Goal: Task Accomplishment & Management: Complete application form

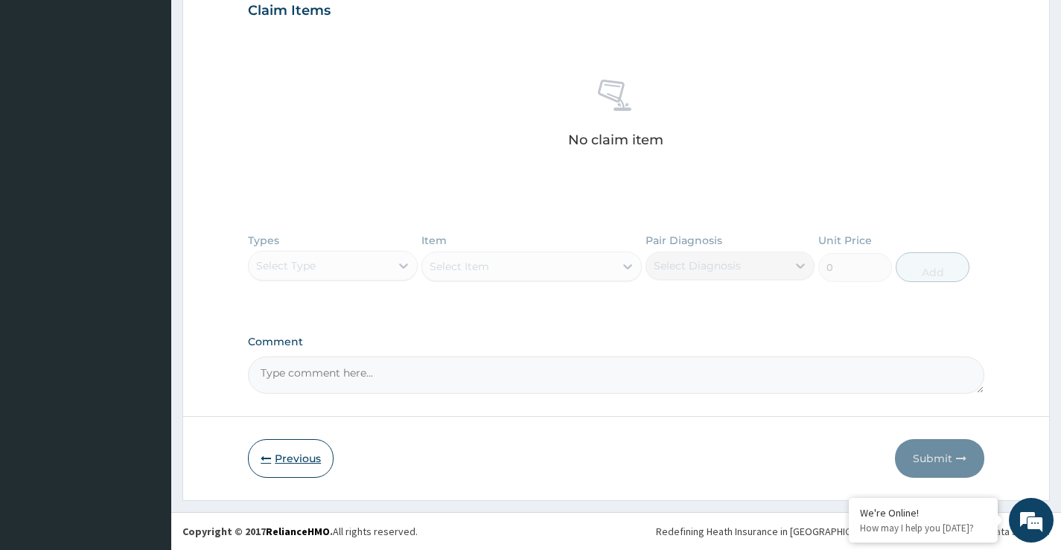
click at [280, 461] on button "Previous" at bounding box center [291, 458] width 86 height 39
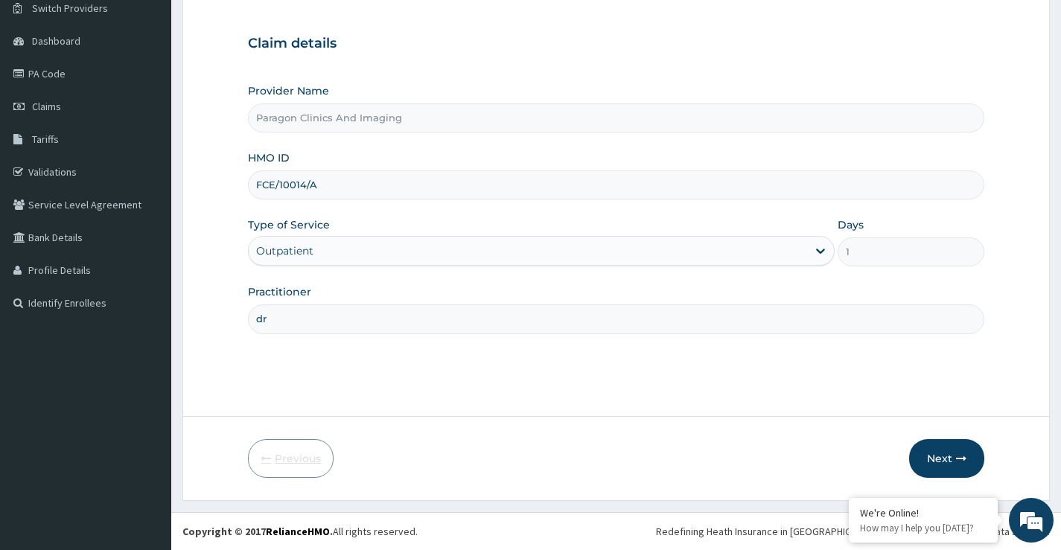
scroll to position [121, 0]
drag, startPoint x: 323, startPoint y: 187, endPoint x: 246, endPoint y: 155, distance: 83.1
click at [240, 160] on form "Step 1 of 2 Claim details Provider Name Paragon Clinics And Imaging HMO ID FCE/…" at bounding box center [615, 229] width 867 height 543
paste input "WIU/10036"
type input "WIU/10036/A"
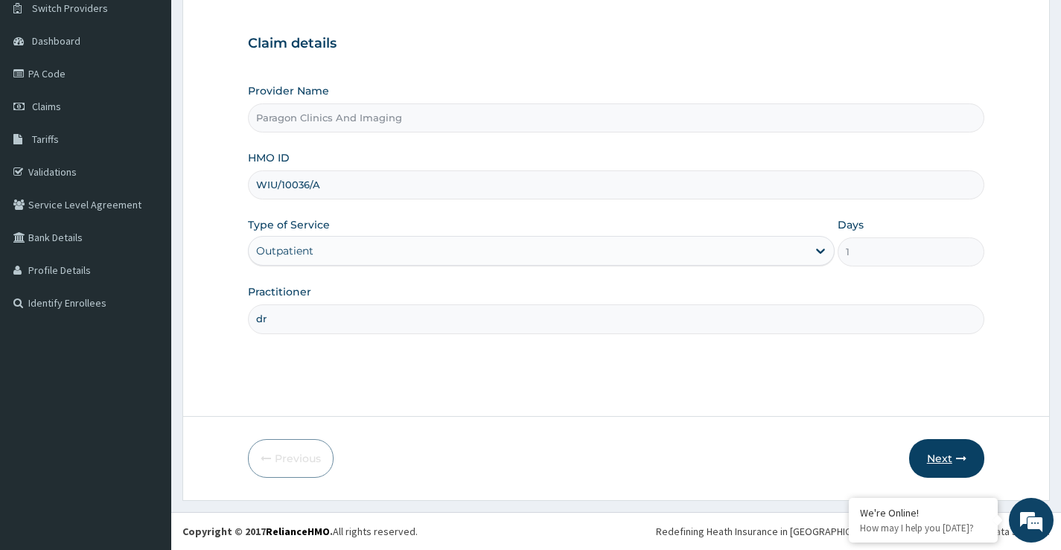
click at [936, 452] on button "Next" at bounding box center [946, 458] width 75 height 39
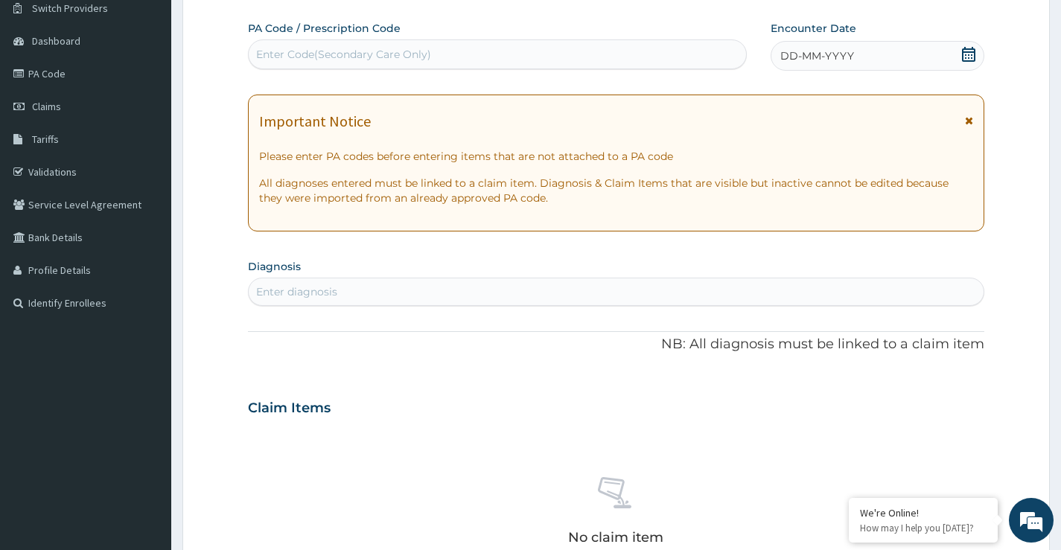
click at [347, 60] on div "Enter Code(Secondary Care Only)" at bounding box center [343, 54] width 175 height 15
paste input "PA/A6AC8E"
type input "PA/A6AC8E"
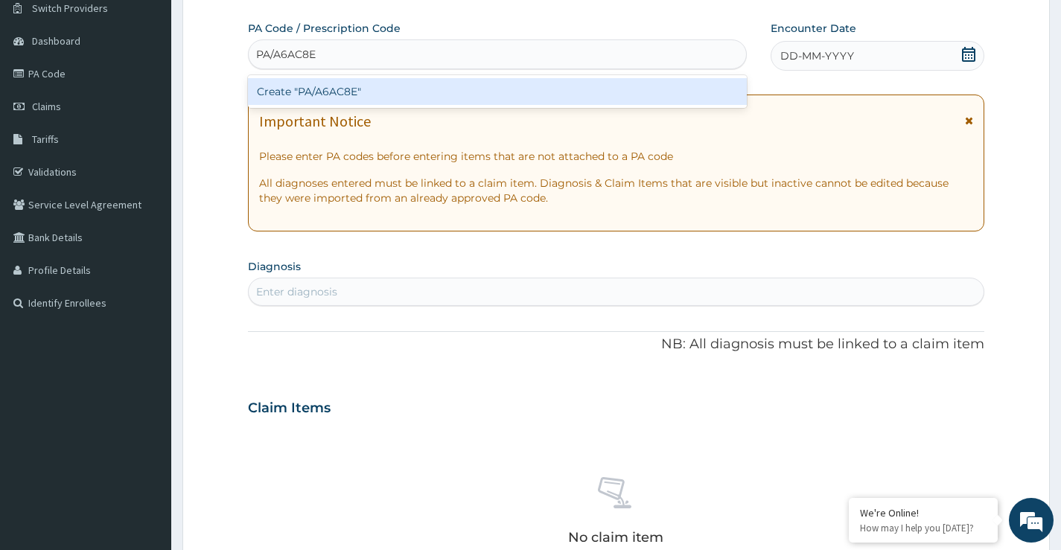
click at [333, 92] on div "Create "PA/A6AC8E"" at bounding box center [497, 91] width 499 height 27
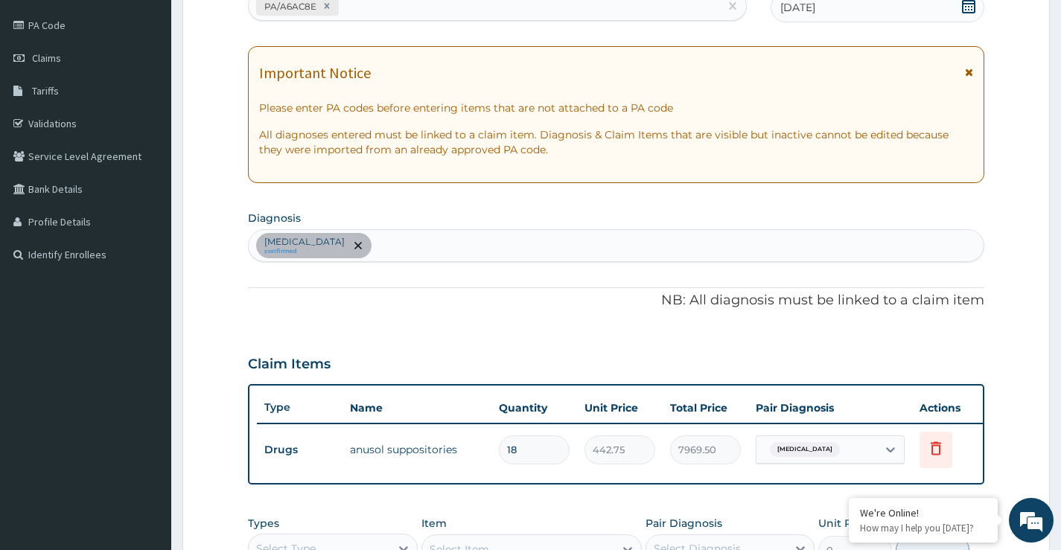
scroll to position [196, 0]
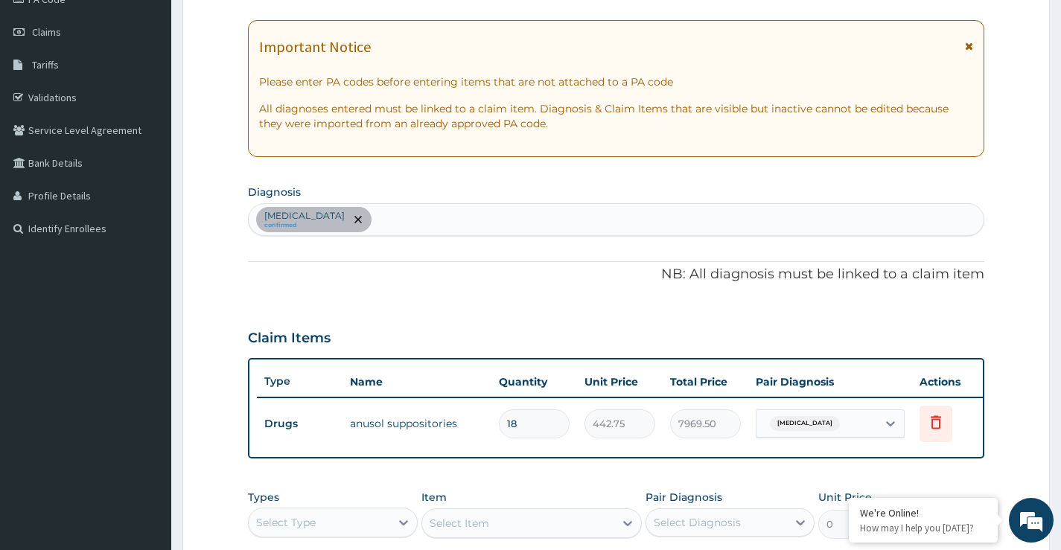
click at [372, 214] on div "[MEDICAL_DATA] confirmed" at bounding box center [616, 219] width 735 height 31
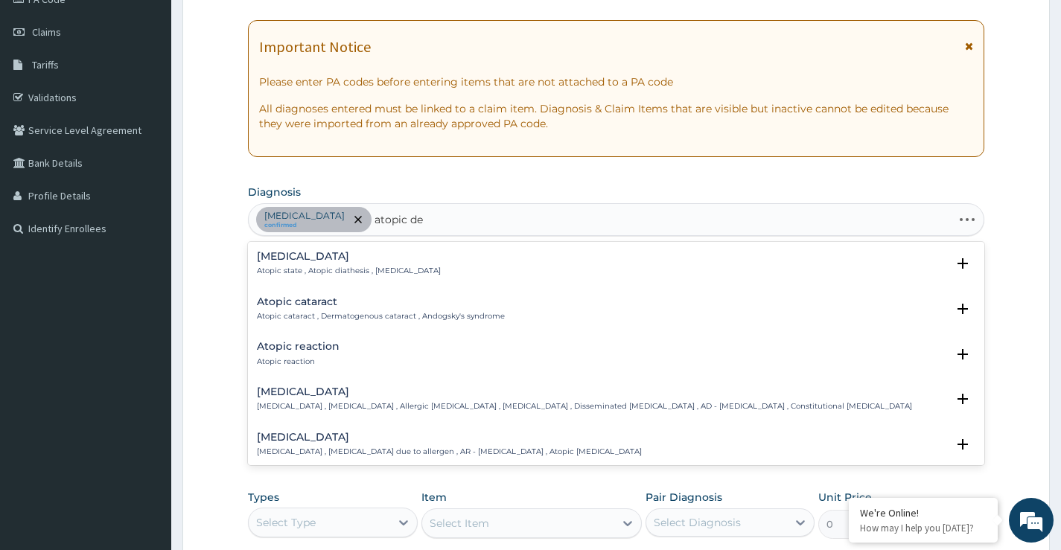
type input "atopic der"
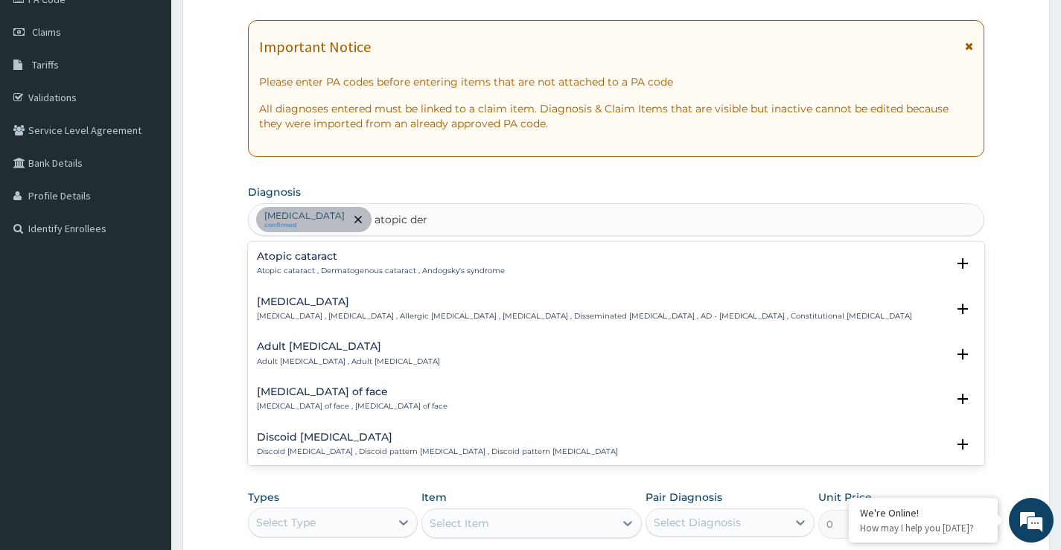
click at [290, 297] on h4 "[MEDICAL_DATA]" at bounding box center [584, 301] width 655 height 11
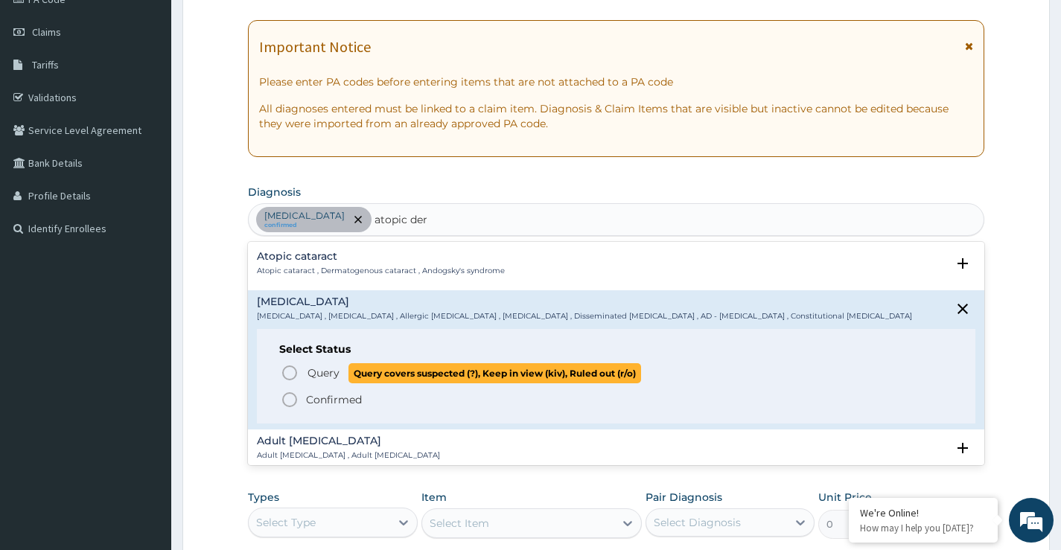
click at [290, 374] on icon "status option query" at bounding box center [290, 373] width 18 height 18
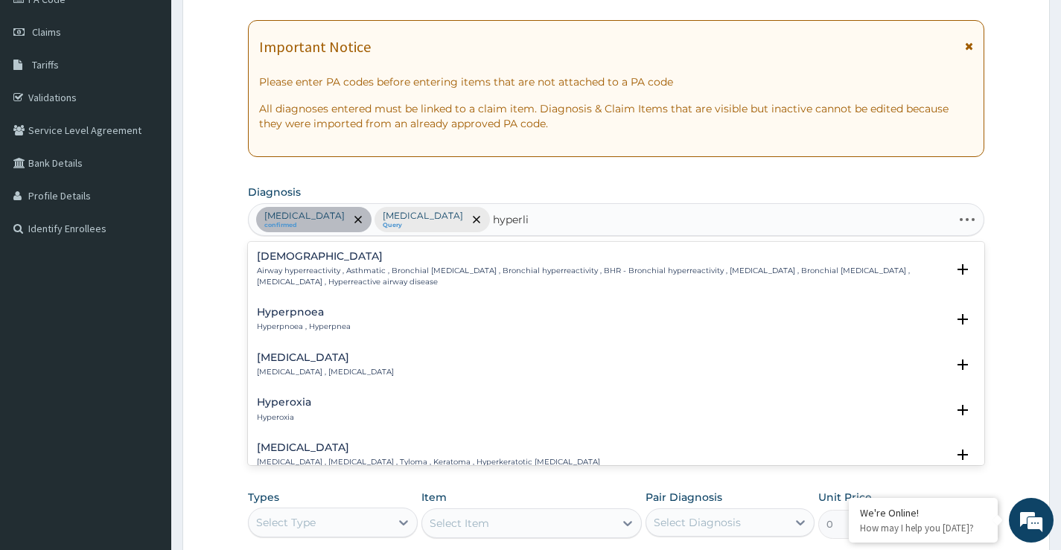
type input "hyperlip"
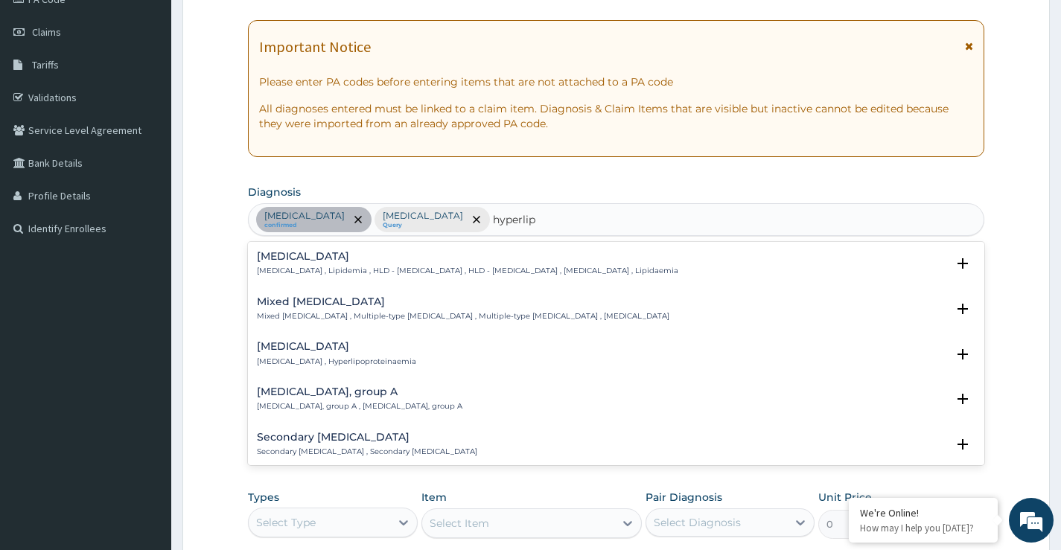
click at [313, 257] on h4 "[MEDICAL_DATA]" at bounding box center [467, 256] width 421 height 11
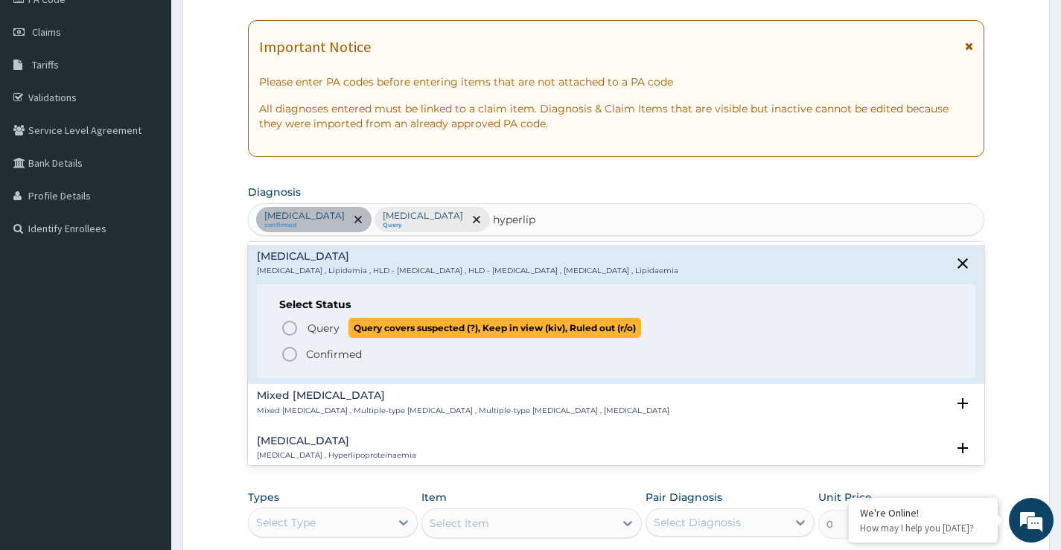
drag, startPoint x: 310, startPoint y: 328, endPoint x: 314, endPoint y: 300, distance: 28.5
click at [310, 325] on span "Query" at bounding box center [323, 328] width 32 height 15
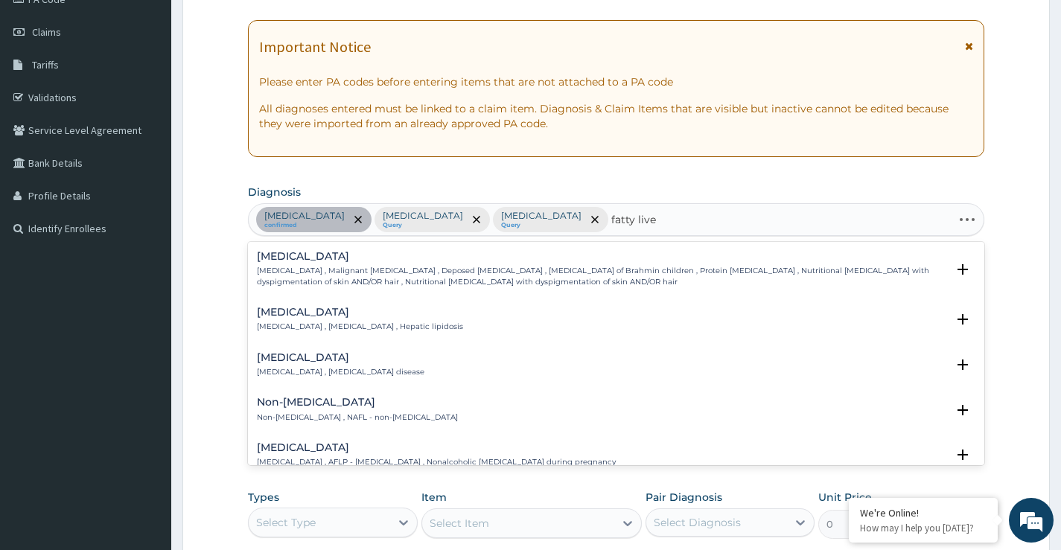
type input "[MEDICAL_DATA]"
click at [351, 404] on h4 "Non-[MEDICAL_DATA]" at bounding box center [357, 402] width 201 height 11
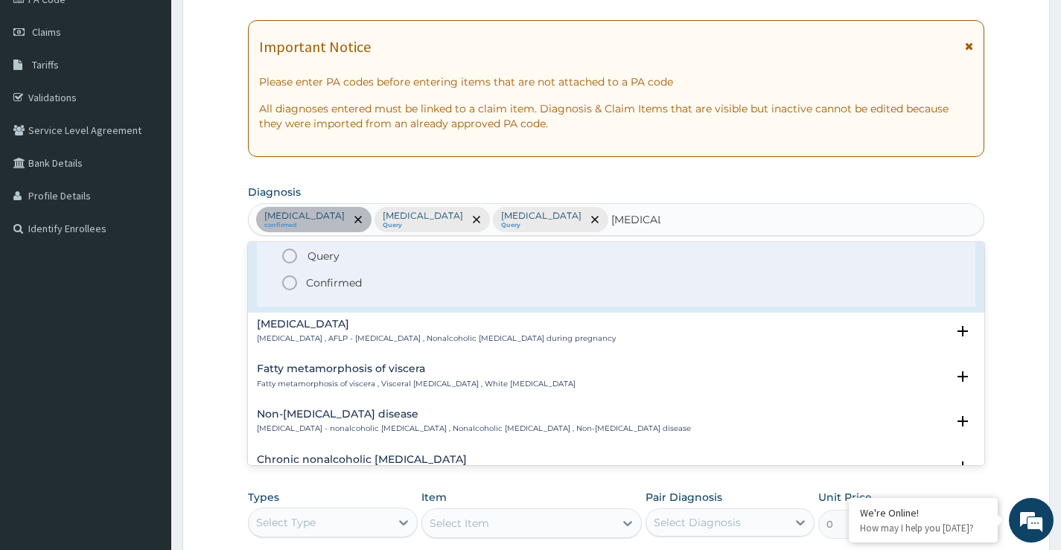
scroll to position [223, 0]
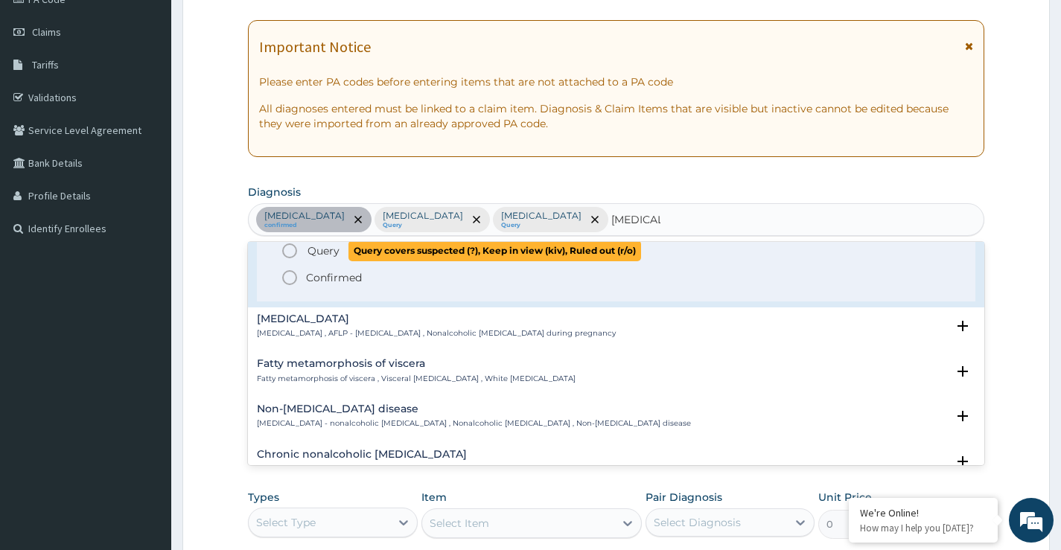
click at [293, 246] on circle "status option query" at bounding box center [289, 250] width 13 height 13
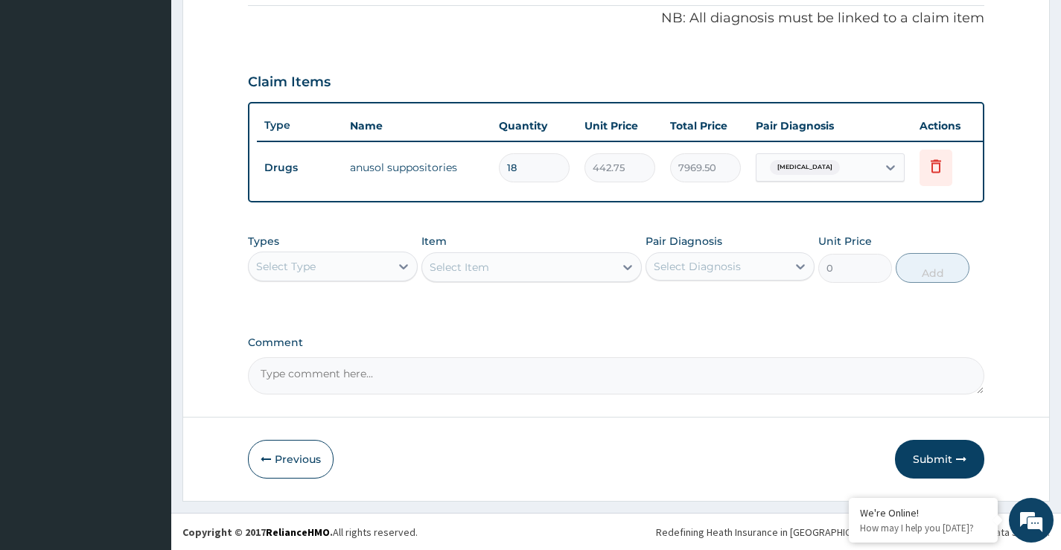
scroll to position [464, 0]
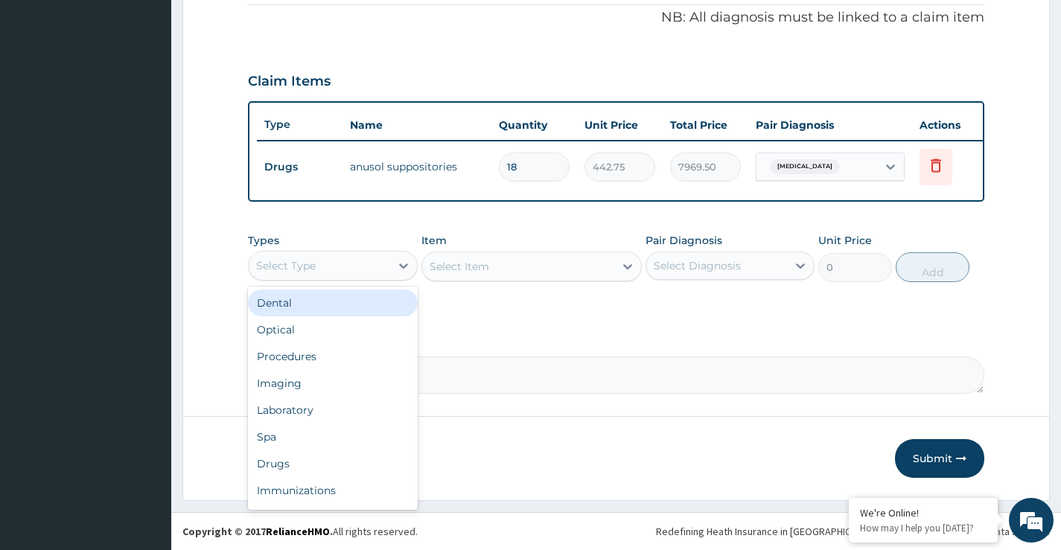
drag, startPoint x: 310, startPoint y: 268, endPoint x: 289, endPoint y: 362, distance: 96.2
click at [309, 268] on div "Select Type" at bounding box center [286, 265] width 60 height 15
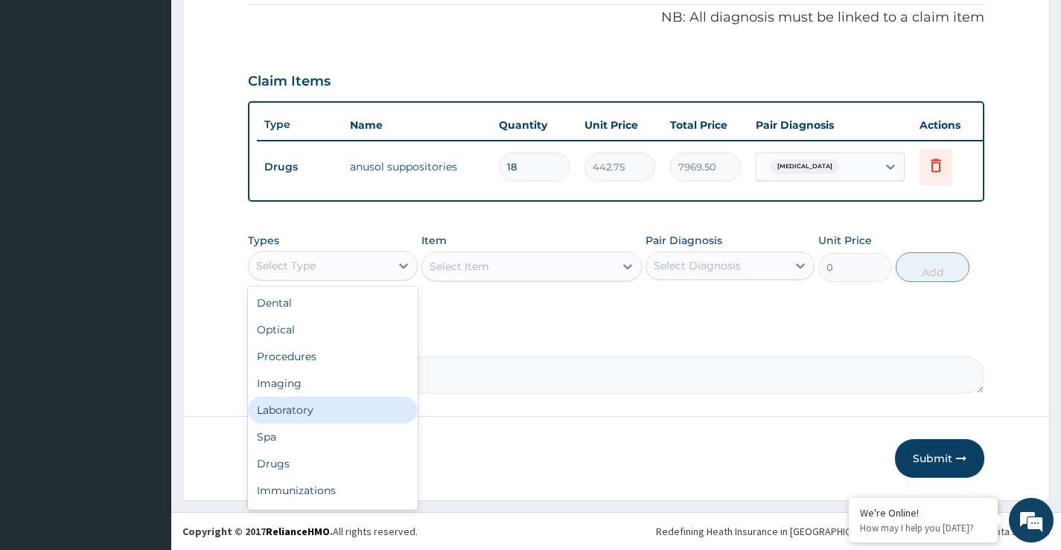
click at [276, 413] on div "Laboratory" at bounding box center [332, 410] width 169 height 27
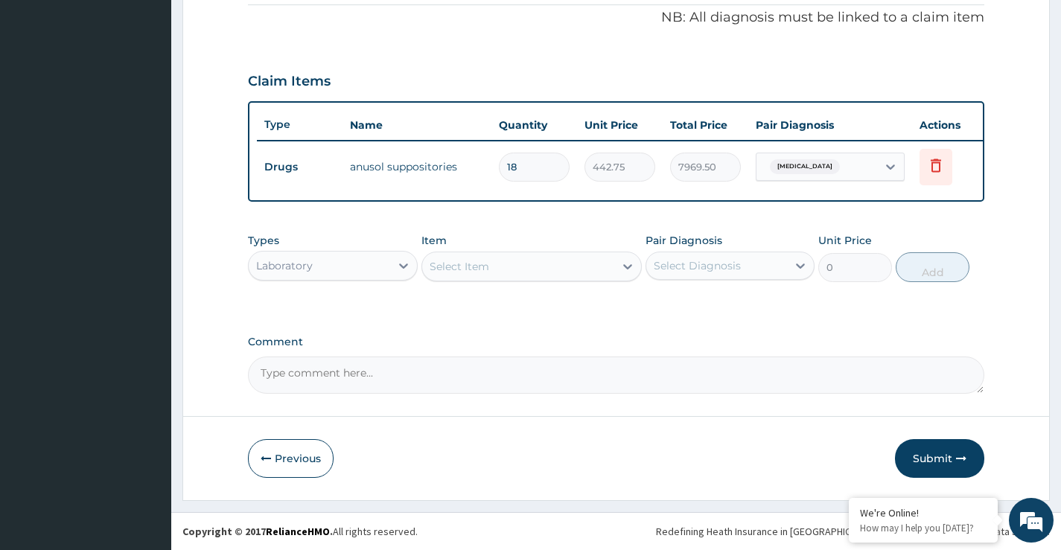
click at [467, 265] on div "Select Item" at bounding box center [459, 266] width 60 height 15
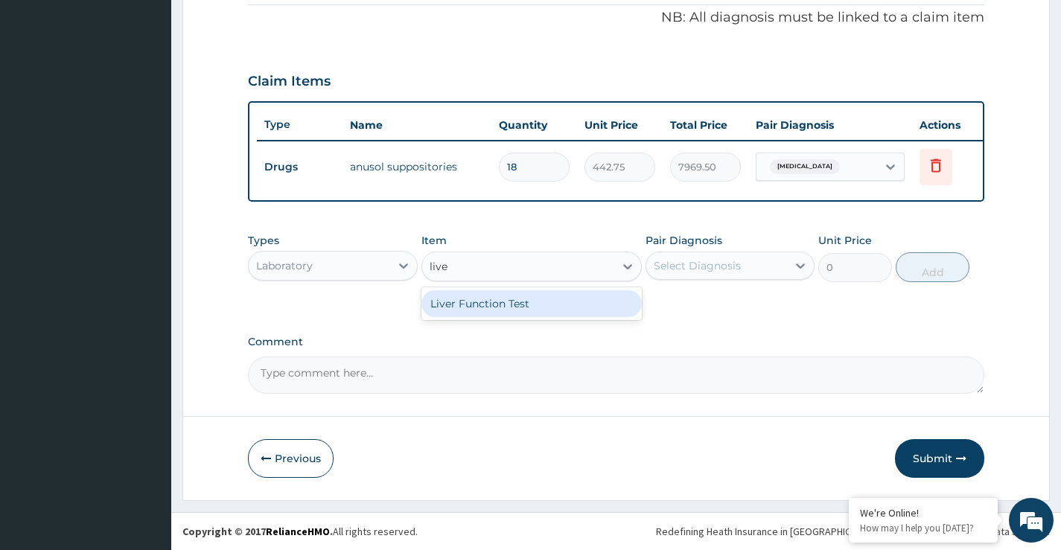
type input "liver"
click at [534, 305] on div "Liver Function Test" at bounding box center [531, 303] width 221 height 27
type input "8000"
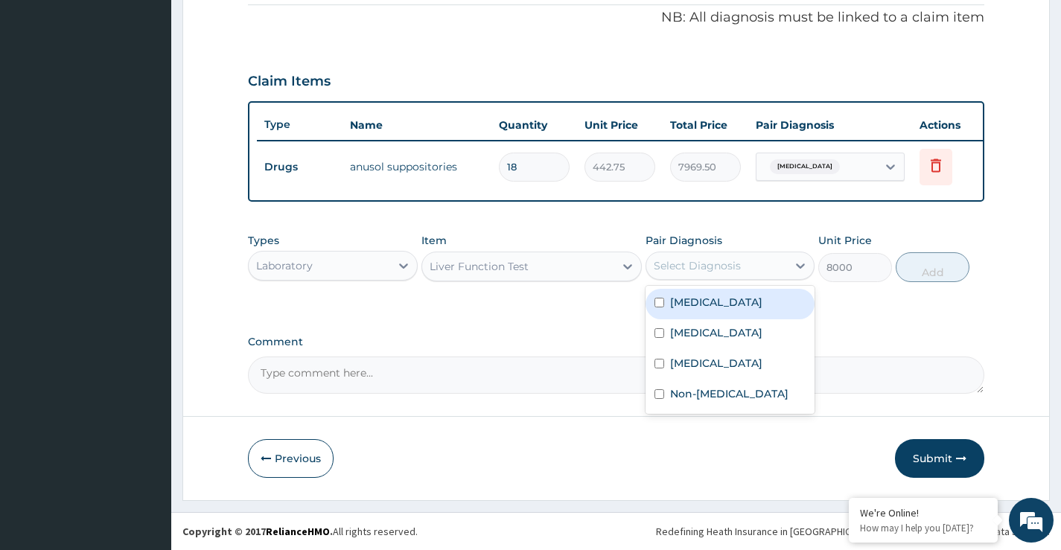
click at [668, 267] on div "Select Diagnosis" at bounding box center [696, 265] width 87 height 15
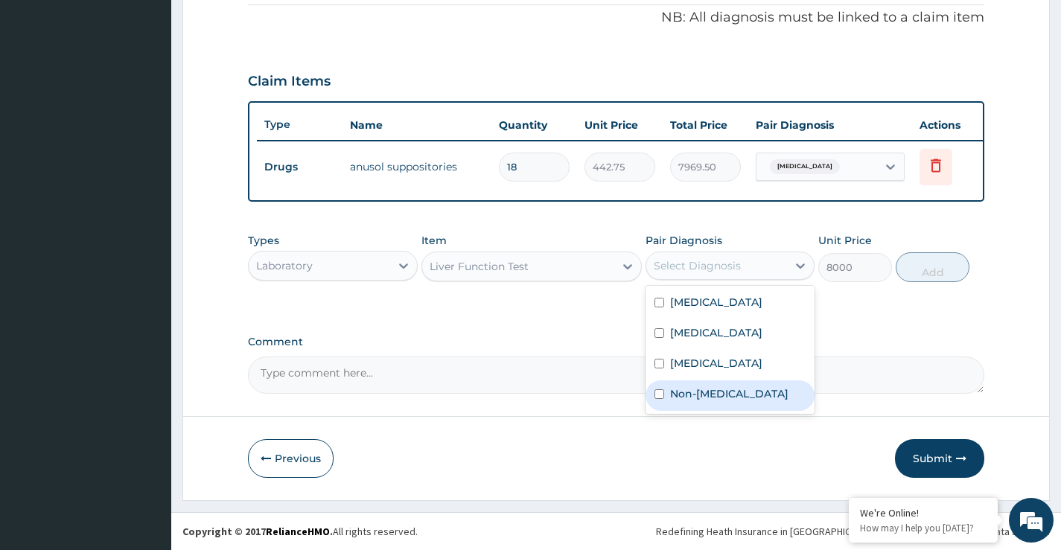
click at [724, 390] on label "Non-[MEDICAL_DATA]" at bounding box center [729, 393] width 118 height 15
checkbox input "true"
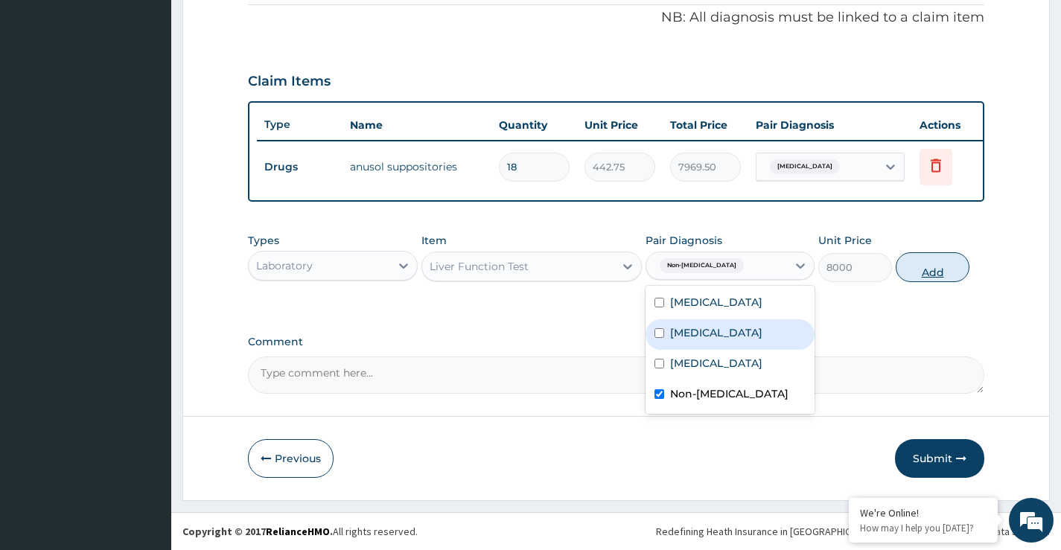
click at [925, 265] on button "Add" at bounding box center [932, 267] width 74 height 30
type input "0"
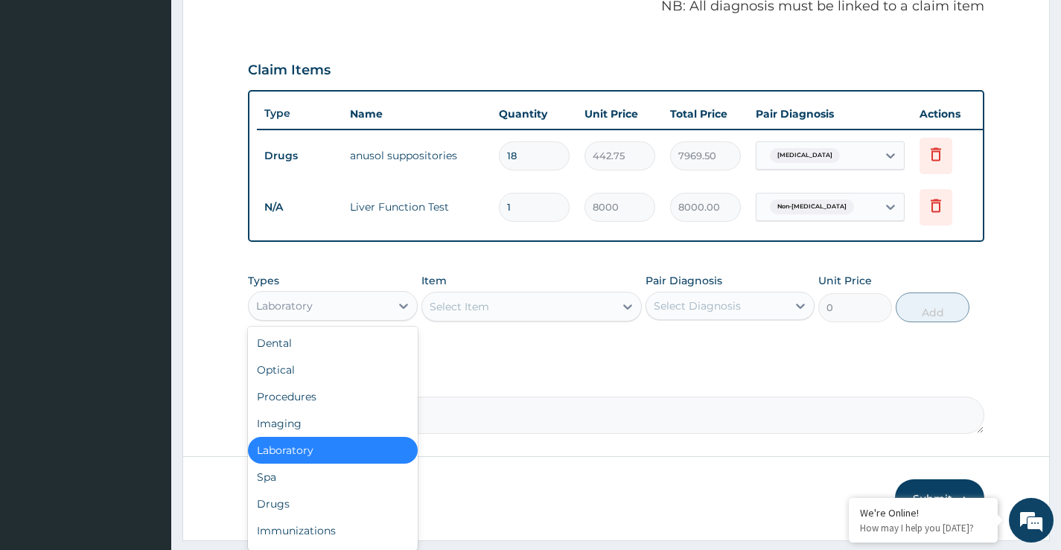
drag, startPoint x: 349, startPoint y: 327, endPoint x: 277, endPoint y: 378, distance: 88.2
click at [347, 318] on div "Laboratory" at bounding box center [319, 306] width 141 height 24
click at [277, 517] on div "Drugs" at bounding box center [332, 503] width 169 height 27
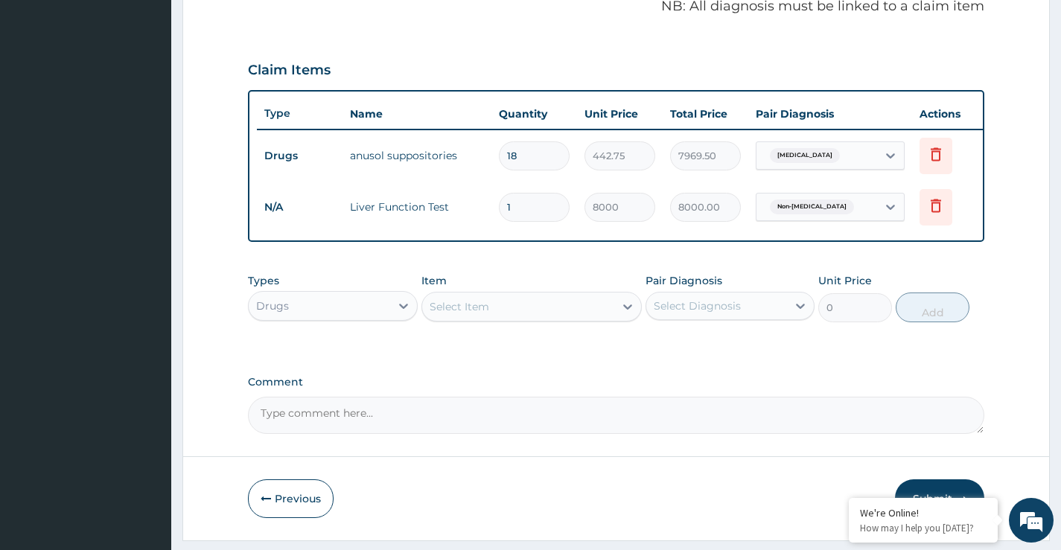
click at [455, 314] on div "Select Item" at bounding box center [459, 306] width 60 height 15
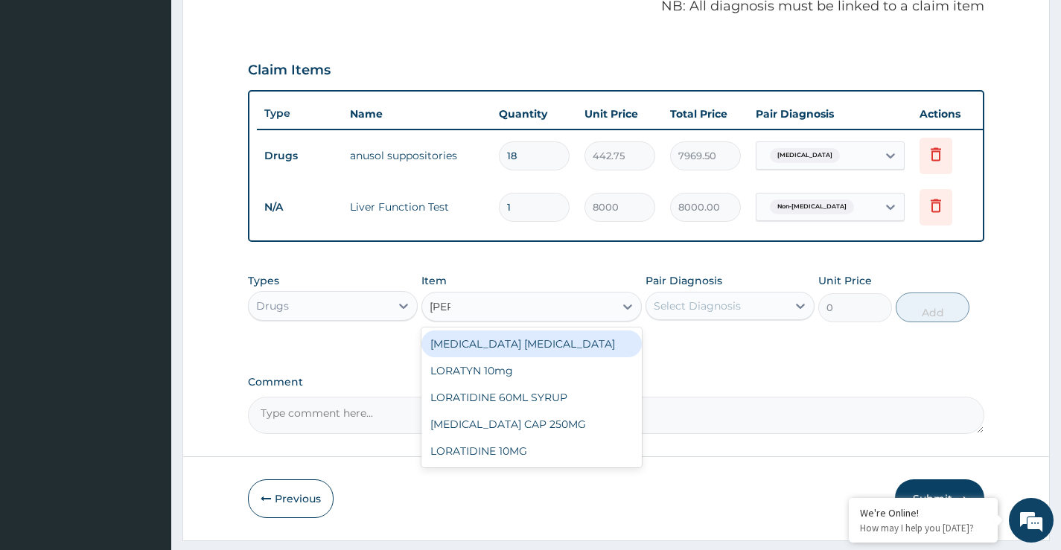
type input "lorat"
drag, startPoint x: 432, startPoint y: 361, endPoint x: 525, endPoint y: 360, distance: 93.8
click at [435, 357] on div "LORATYN 10mg" at bounding box center [531, 343] width 221 height 27
type input "50.6"
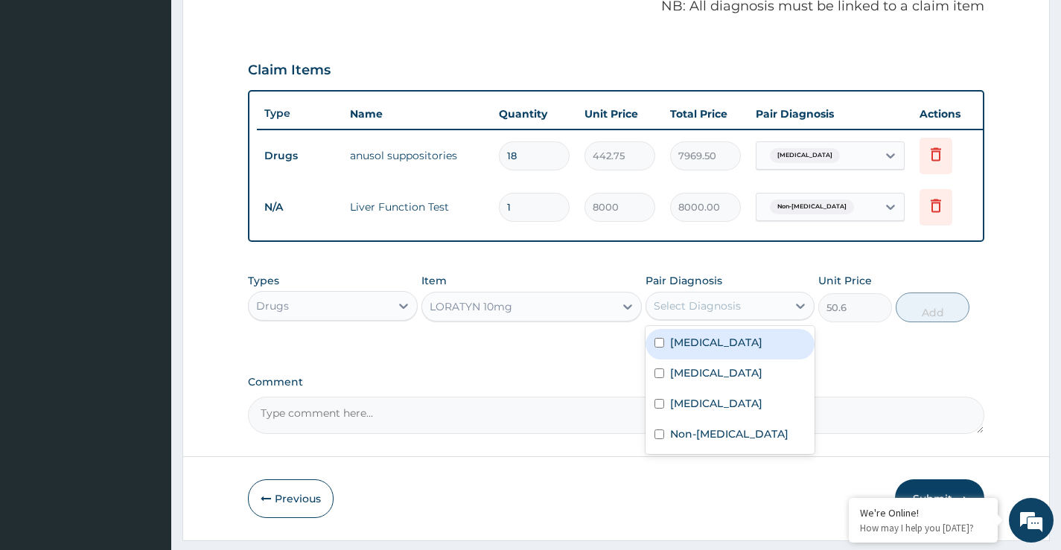
click at [694, 312] on div "Select Diagnosis" at bounding box center [696, 305] width 87 height 15
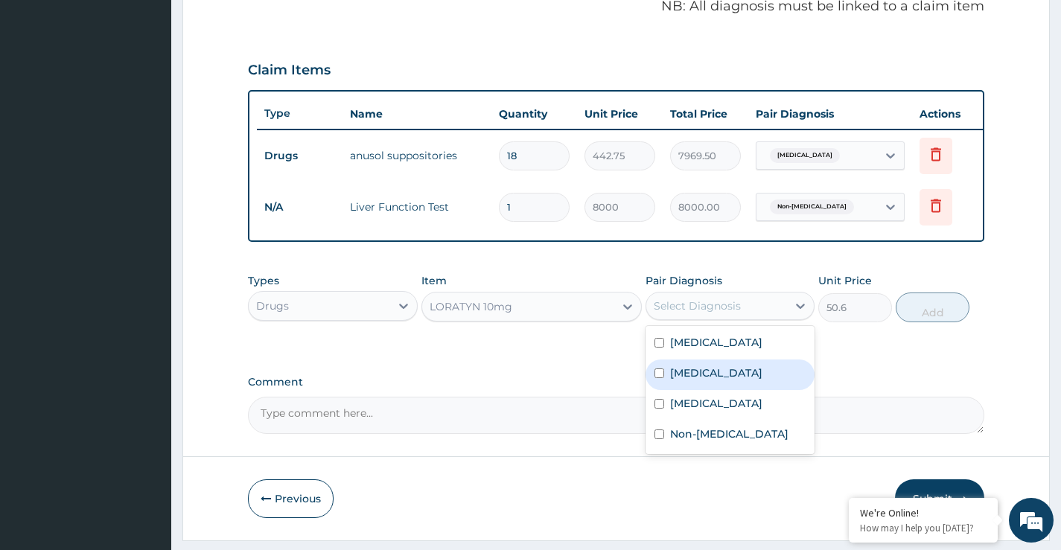
click at [719, 380] on label "[MEDICAL_DATA]" at bounding box center [716, 372] width 92 height 15
checkbox input "true"
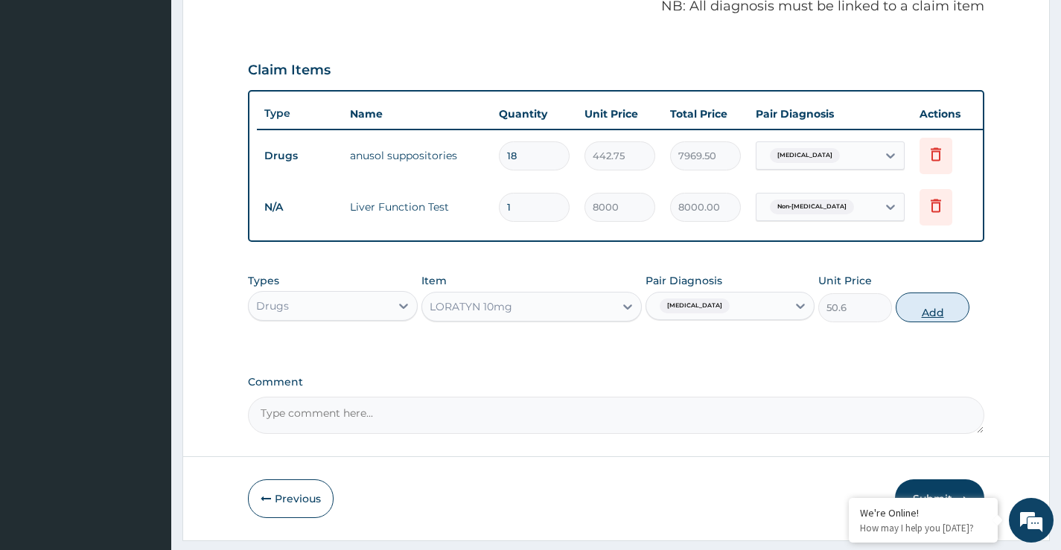
click at [930, 322] on button "Add" at bounding box center [932, 307] width 74 height 30
type input "0"
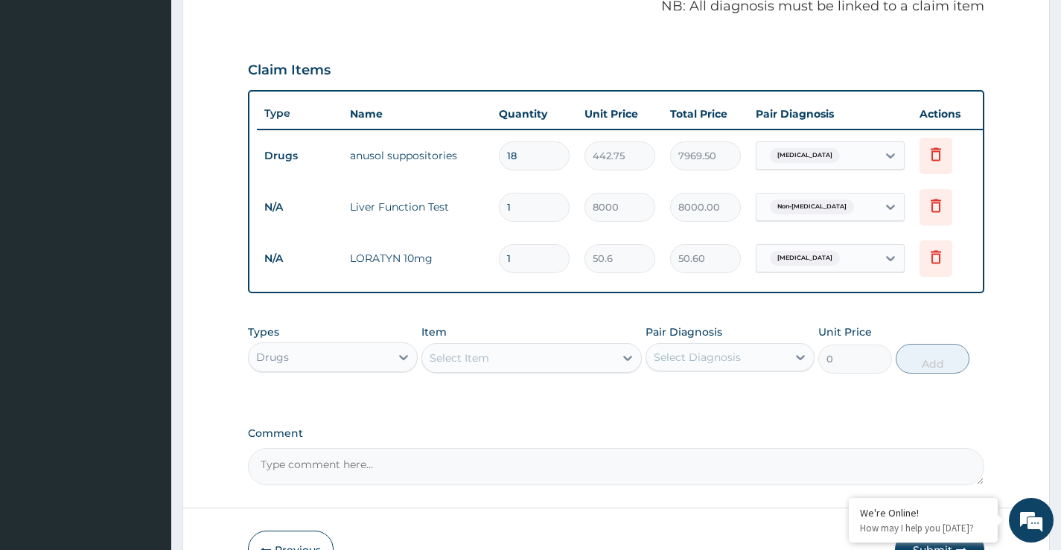
type input "14"
type input "708.40"
type input "14"
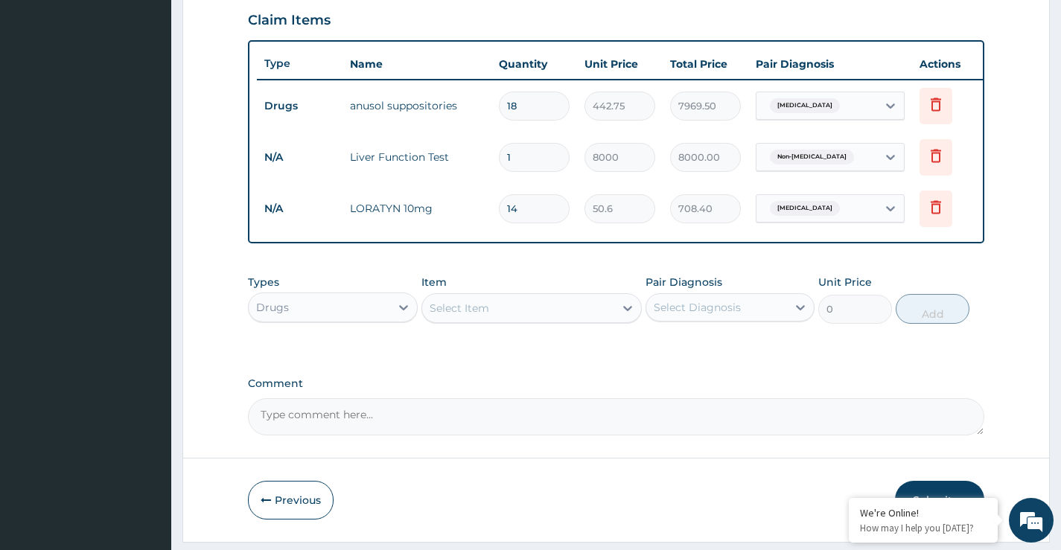
scroll to position [566, 0]
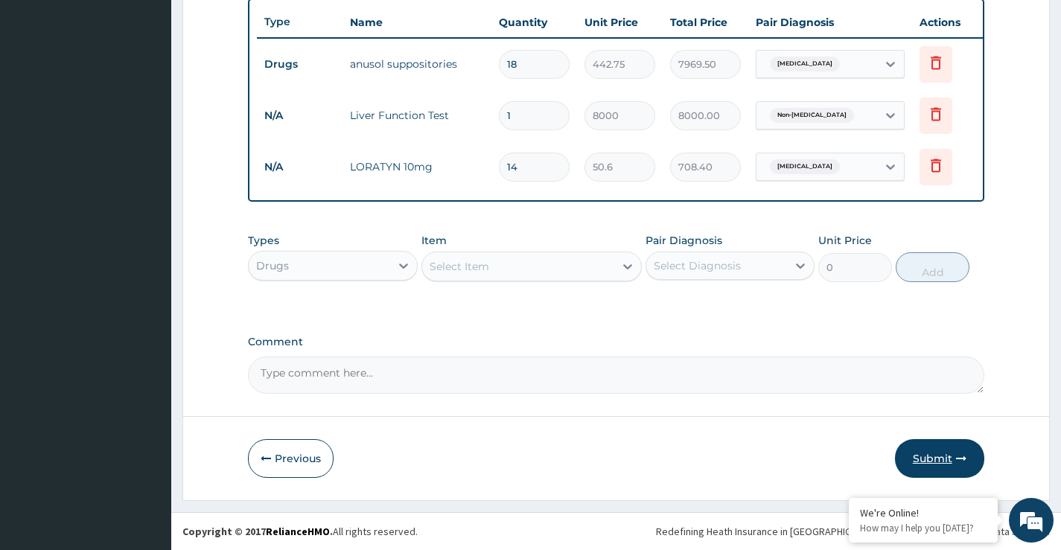
click at [936, 455] on button "Submit" at bounding box center [939, 458] width 89 height 39
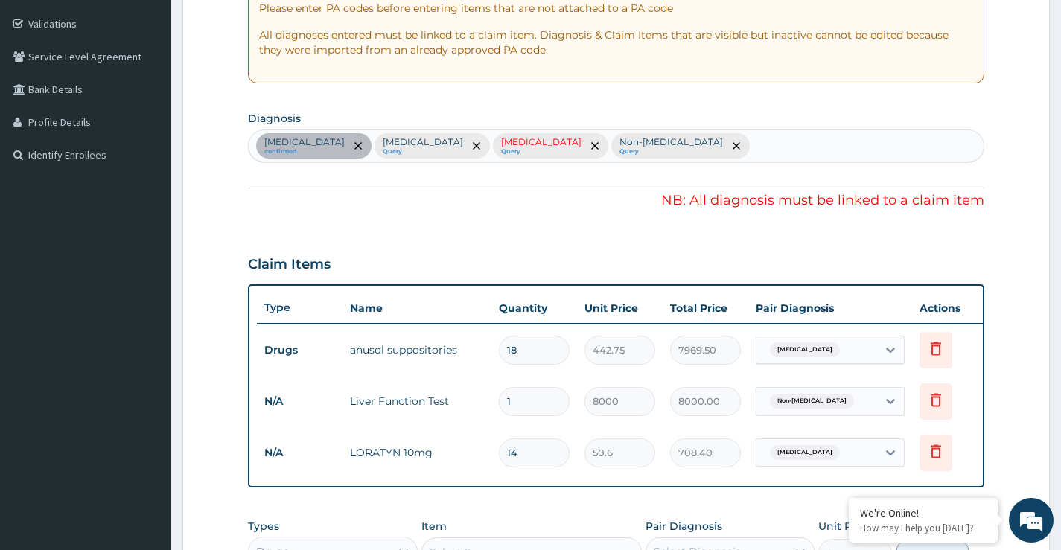
scroll to position [298, 0]
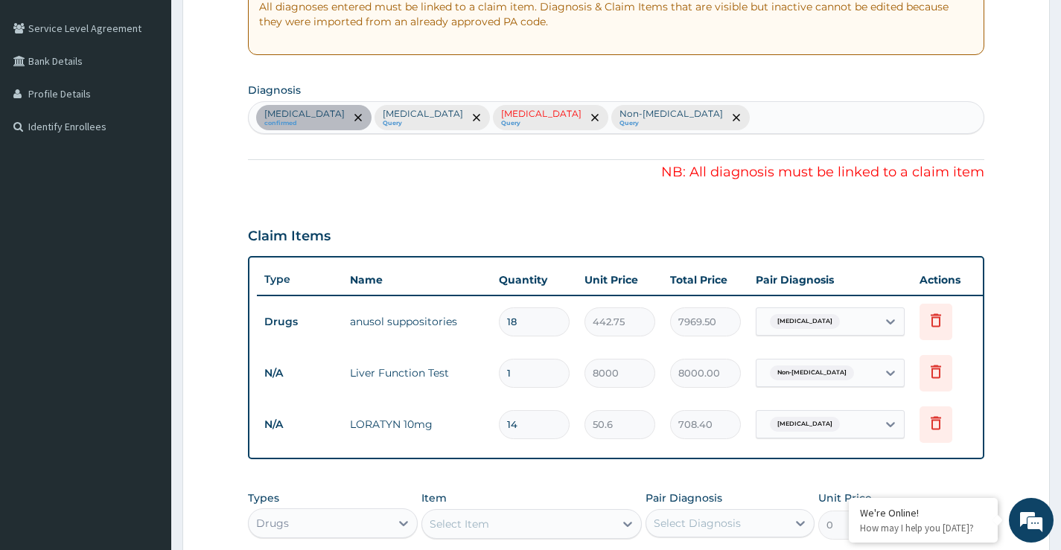
click at [870, 373] on div "Non-[MEDICAL_DATA]" at bounding box center [816, 372] width 121 height 25
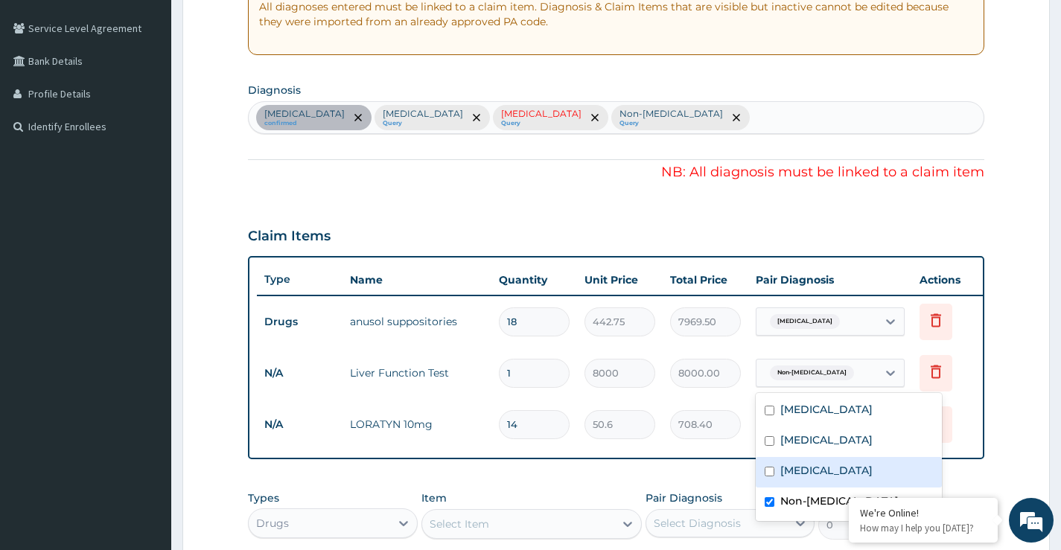
click at [795, 474] on label "[MEDICAL_DATA]" at bounding box center [826, 470] width 92 height 15
checkbox input "true"
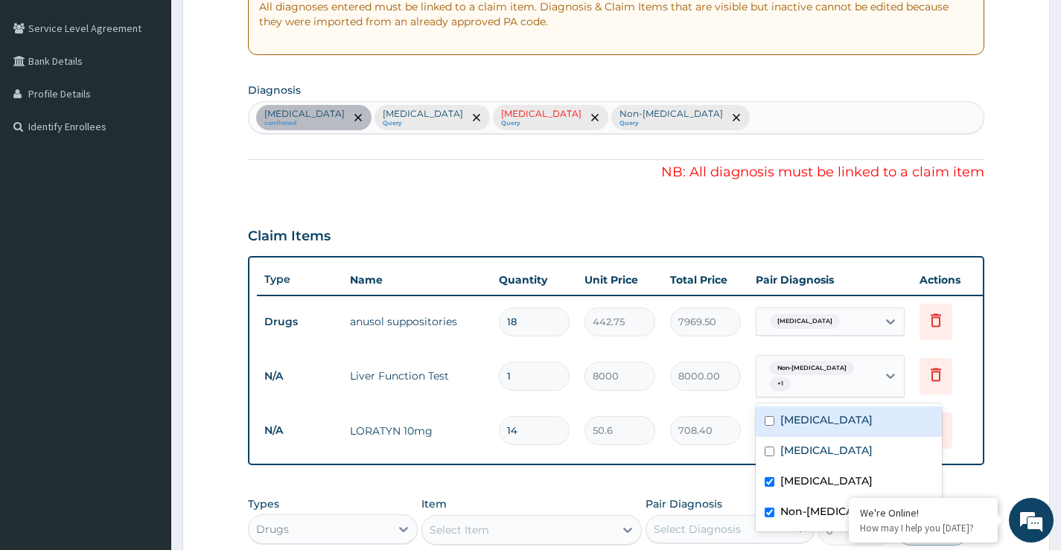
click at [696, 228] on div "Claim Items" at bounding box center [616, 233] width 736 height 39
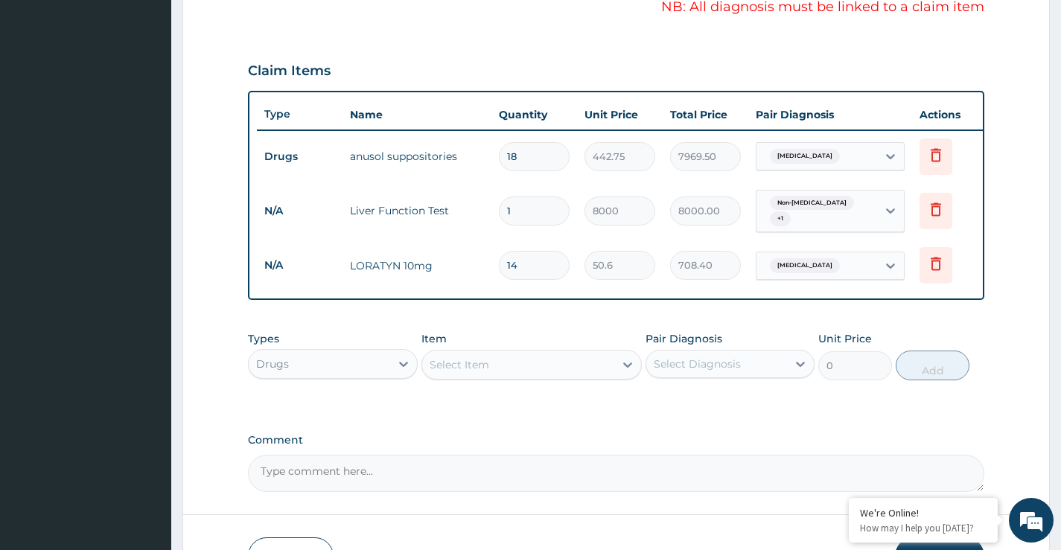
scroll to position [572, 0]
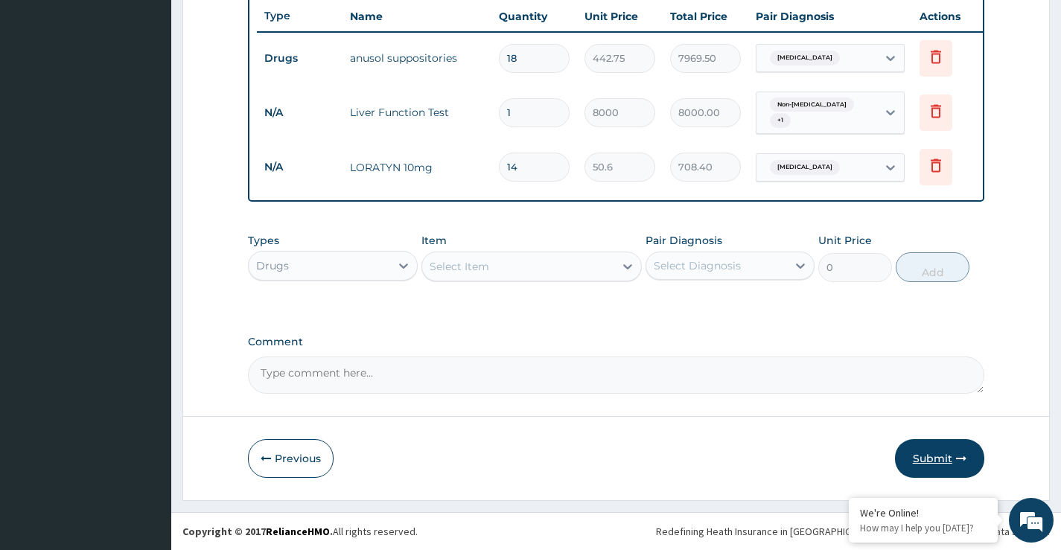
click at [924, 461] on button "Submit" at bounding box center [939, 458] width 89 height 39
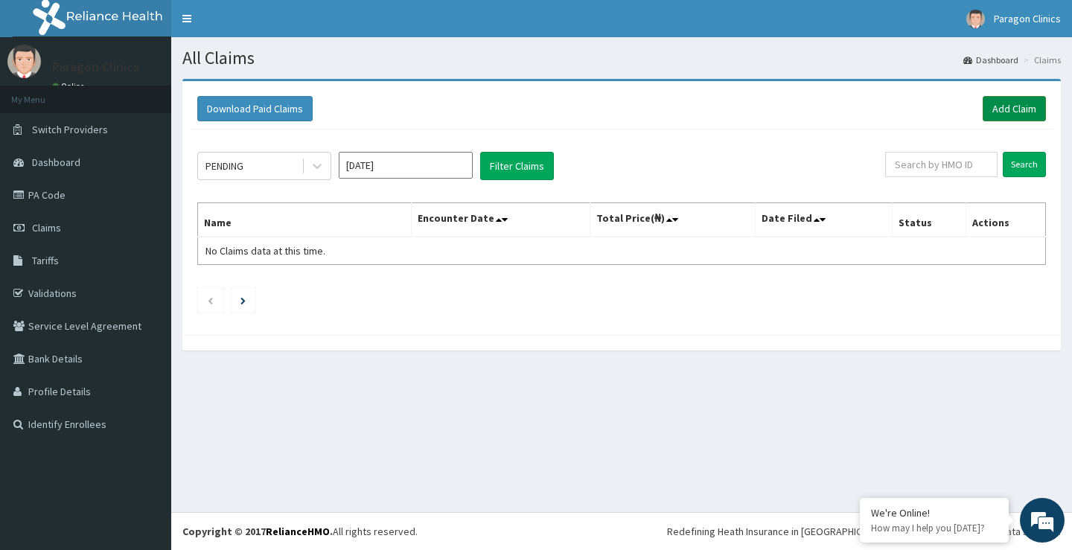
click at [1033, 109] on link "Add Claim" at bounding box center [1013, 108] width 63 height 25
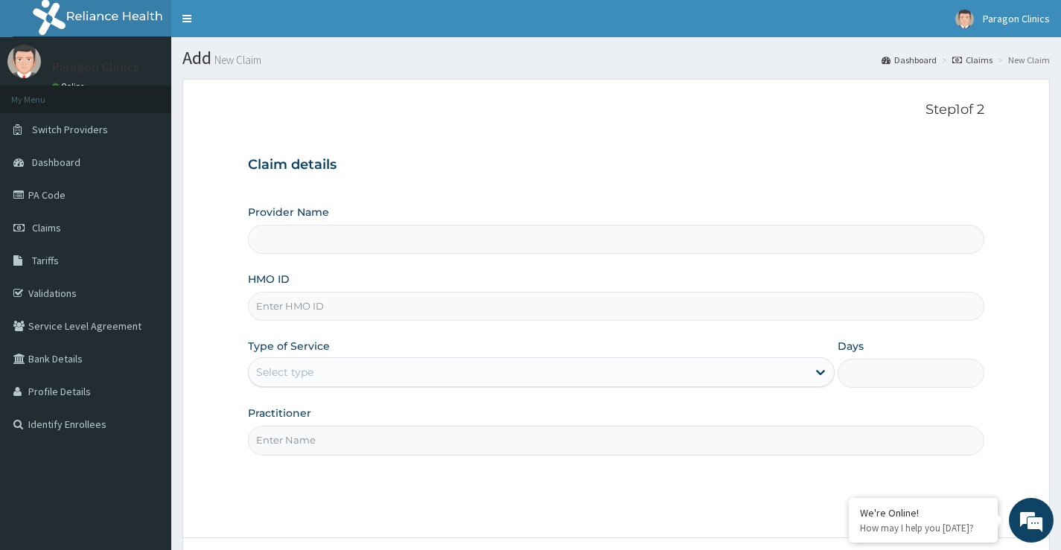
click at [346, 314] on input "HMO ID" at bounding box center [616, 306] width 736 height 29
type input "Paragon Clinics And Imaging"
paste input "WIU/10036/A"
type input "WIU/10036/A"
click at [304, 374] on div "Select type" at bounding box center [284, 372] width 57 height 15
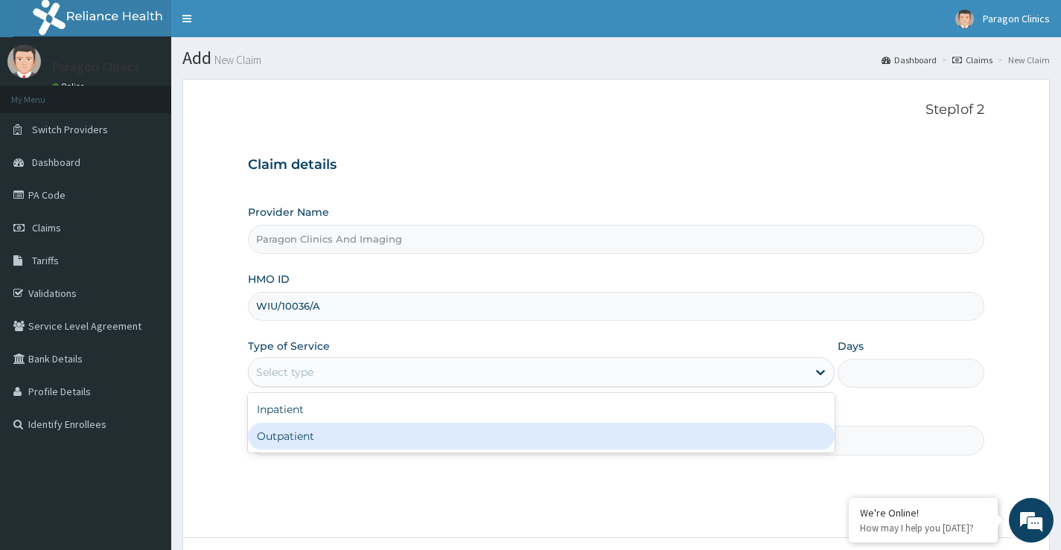
click at [302, 429] on div "Outpatient" at bounding box center [541, 436] width 586 height 27
type input "1"
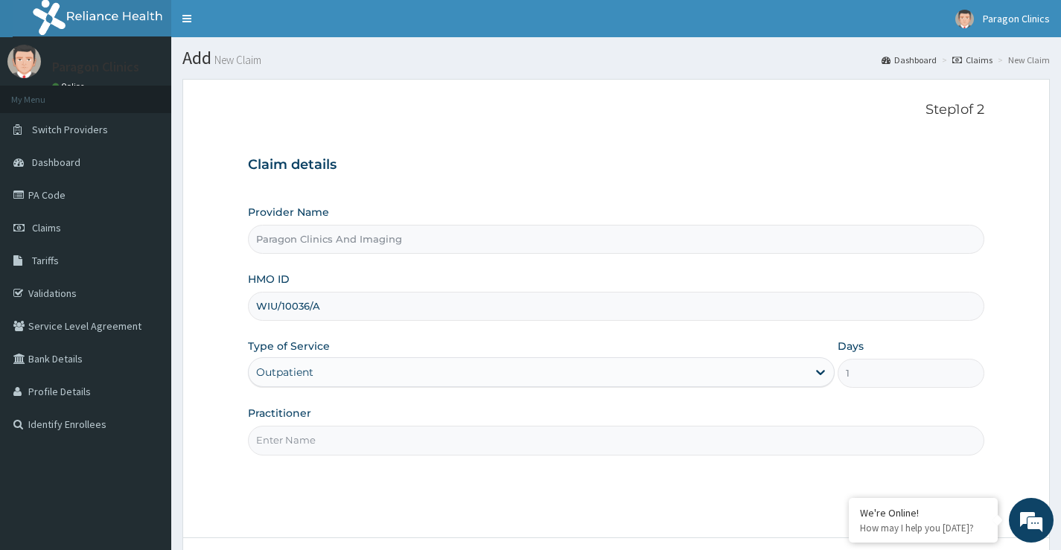
click at [304, 443] on input "Practitioner" at bounding box center [616, 440] width 736 height 29
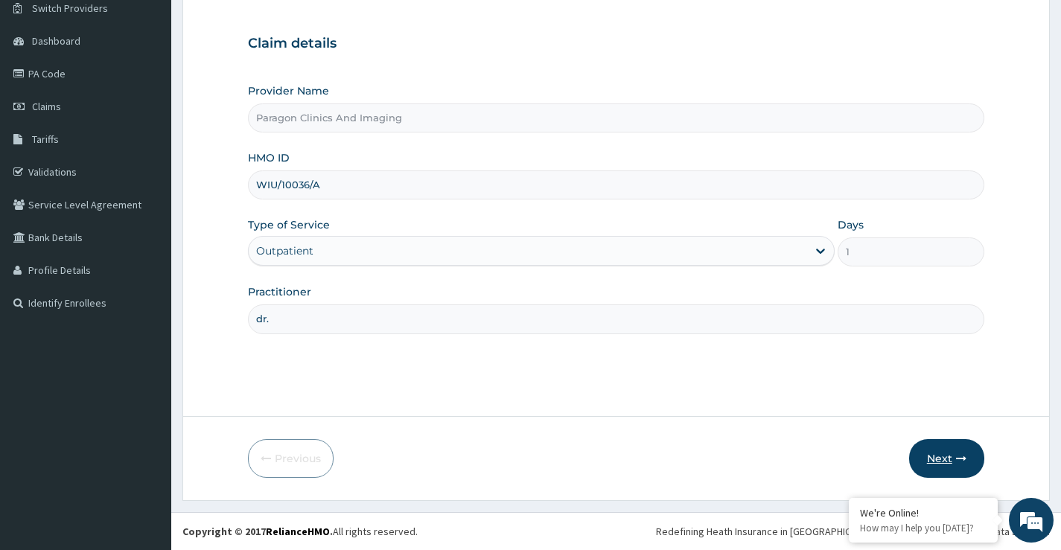
type input "dr."
click at [949, 463] on button "Next" at bounding box center [946, 458] width 75 height 39
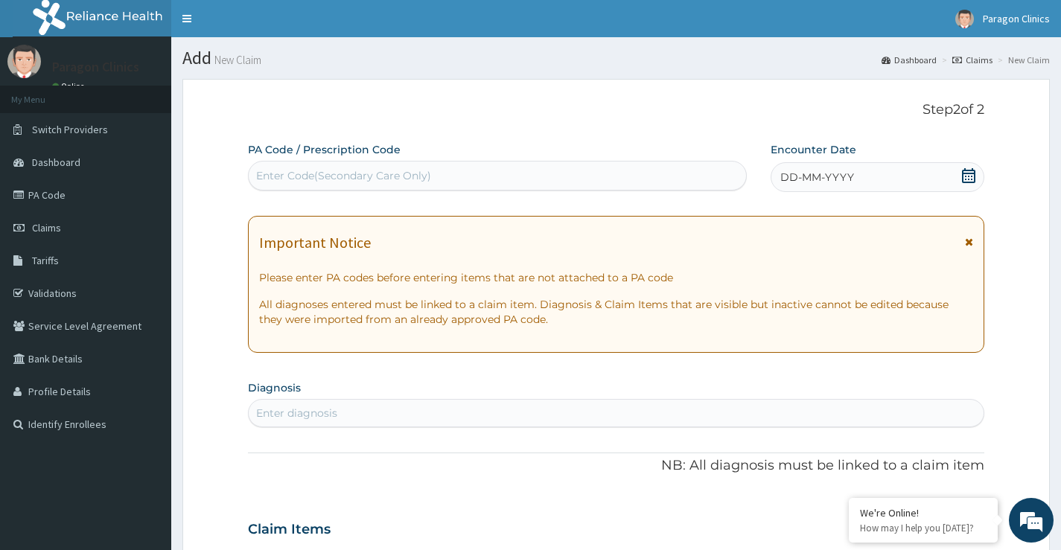
click at [446, 182] on div "Enter Code(Secondary Care Only)" at bounding box center [497, 176] width 497 height 24
paste input "PA/9717AB"
type input "PA/9717AB"
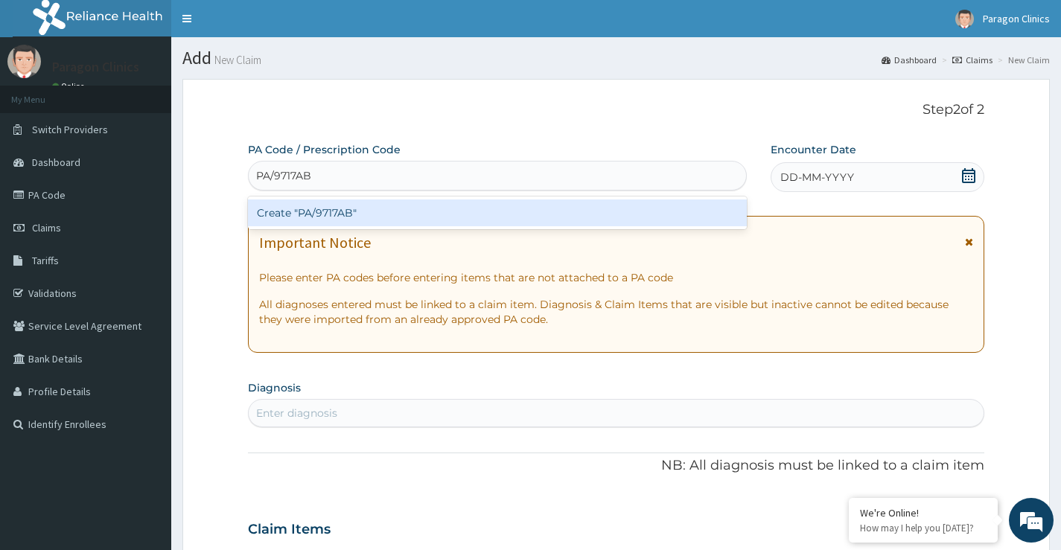
click at [333, 215] on div "Create "PA/9717AB"" at bounding box center [497, 212] width 499 height 27
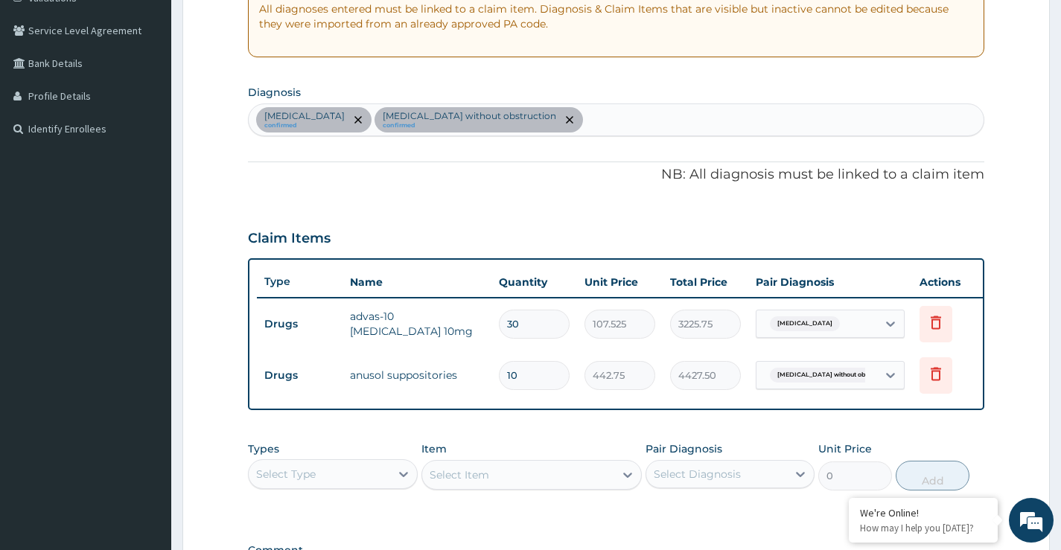
scroll to position [322, 0]
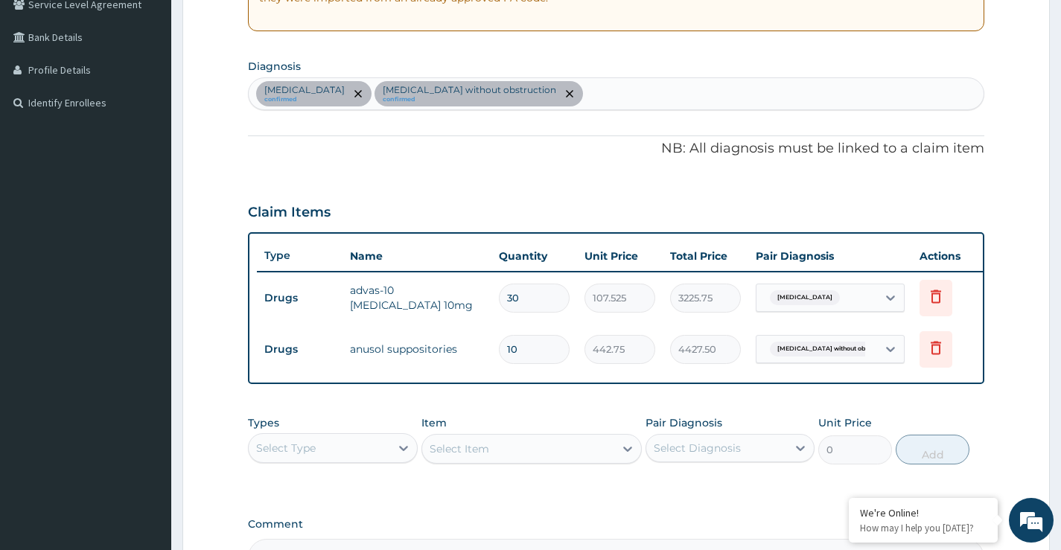
click at [551, 105] on div "Dyslipidemia confirmed Cholelithiasis without obstruction confirmed" at bounding box center [616, 93] width 735 height 31
type input "malaria"
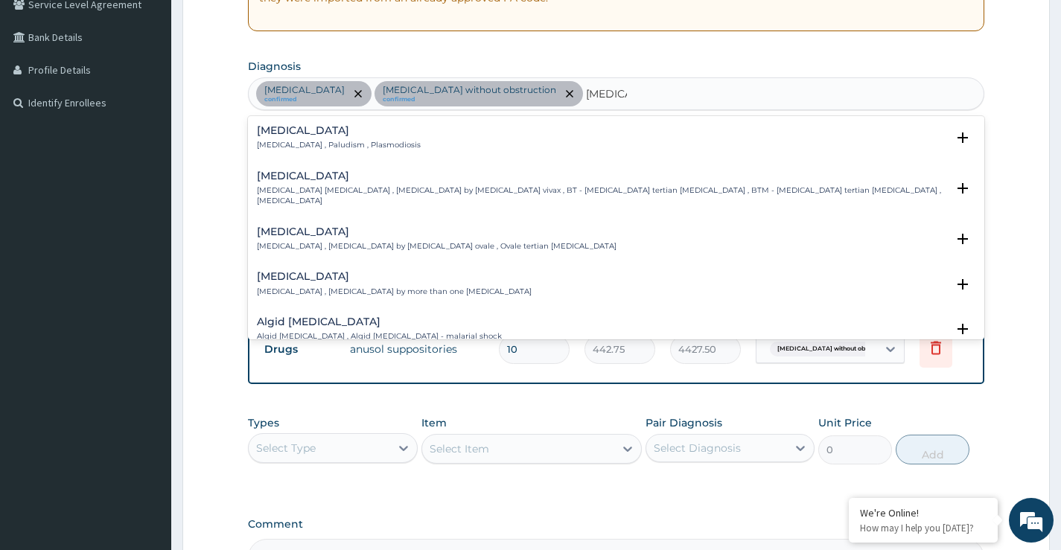
click at [284, 140] on p "Malaria , Paludism , Plasmodiosis" at bounding box center [339, 145] width 164 height 10
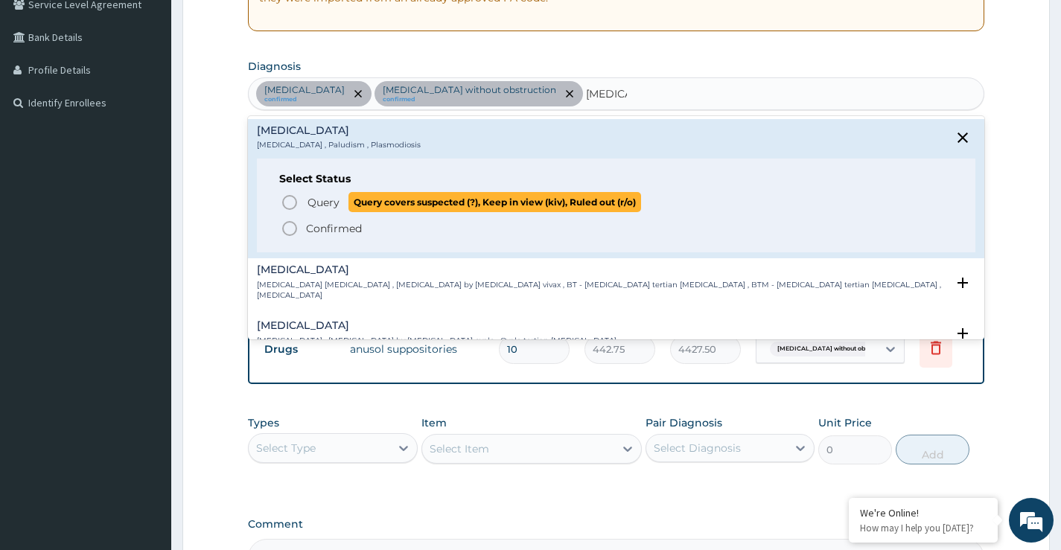
click at [304, 200] on span "Query Query covers suspected (?), Keep in view (kiv), Ruled out (r/o)" at bounding box center [617, 202] width 672 height 20
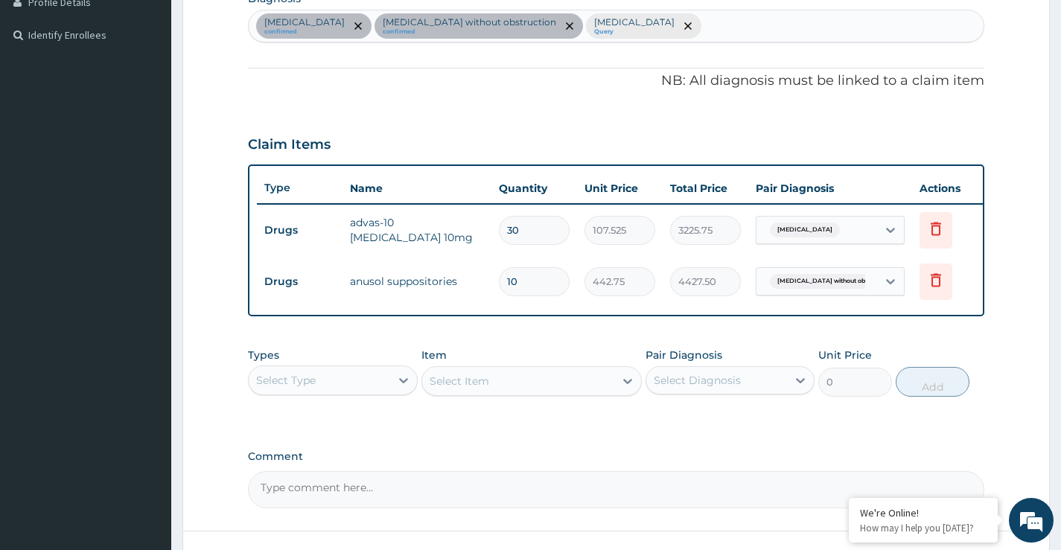
scroll to position [515, 0]
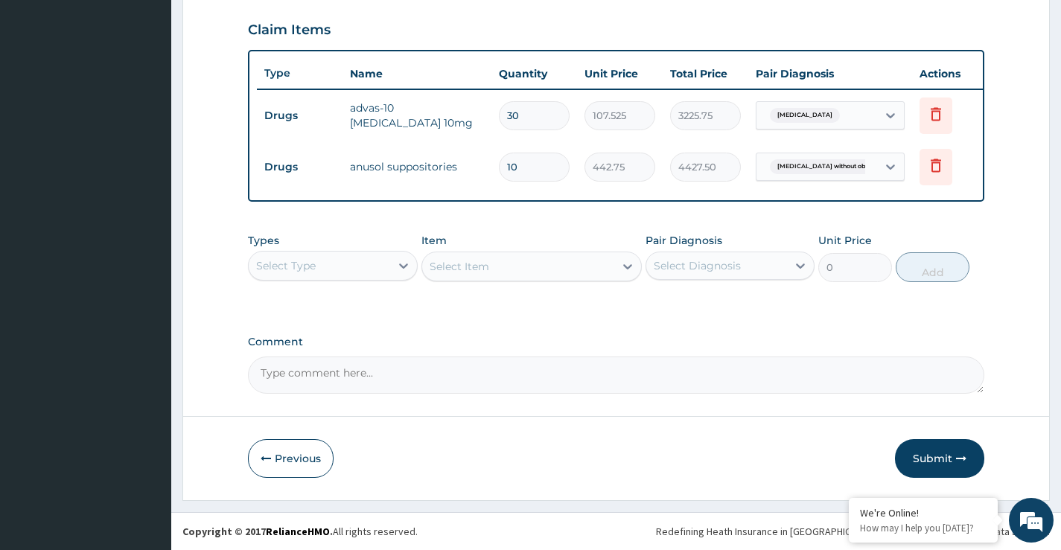
click at [290, 263] on div "Select Type" at bounding box center [286, 265] width 60 height 15
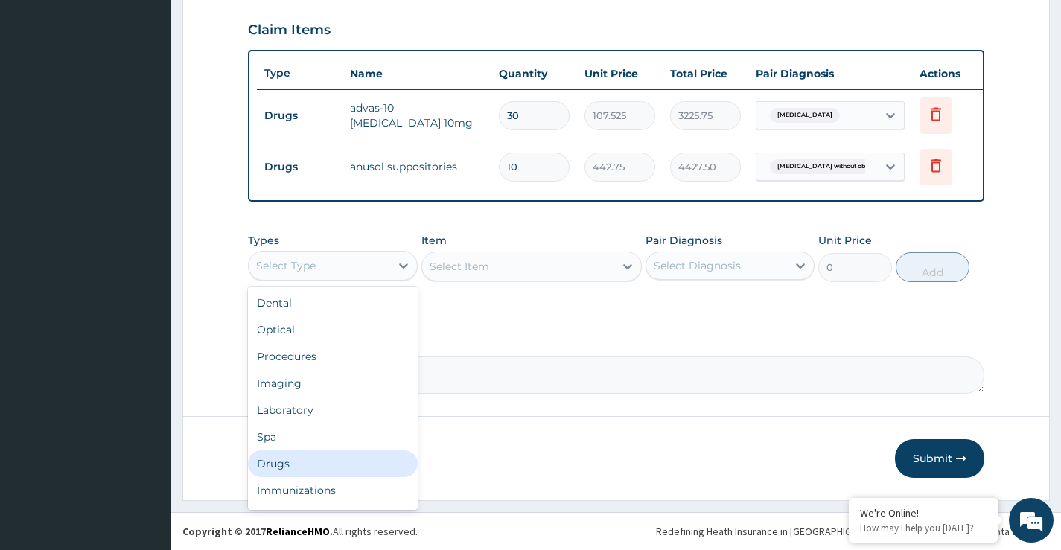
click at [283, 464] on div "Drugs" at bounding box center [332, 463] width 169 height 27
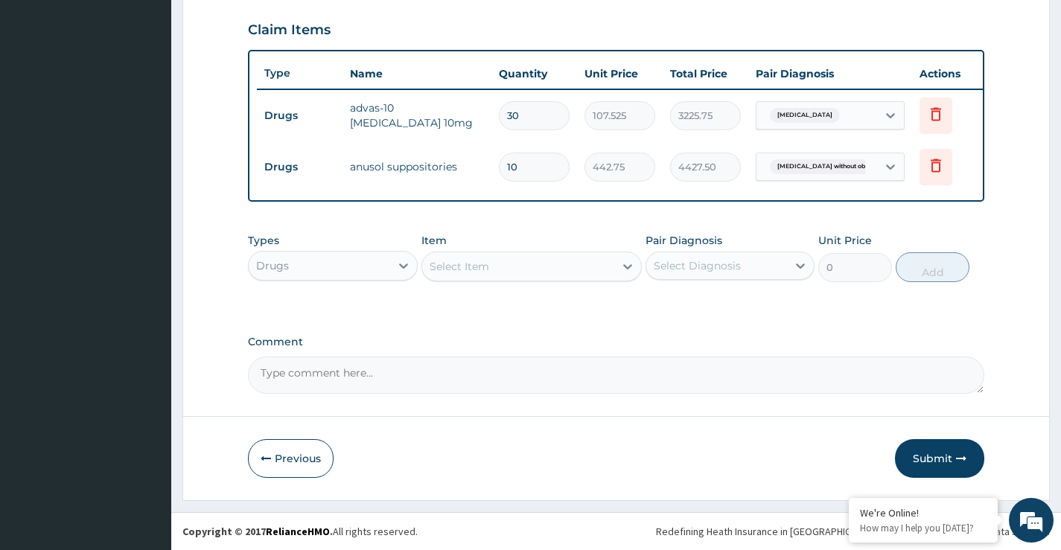
click at [493, 267] on div "Select Item" at bounding box center [518, 267] width 193 height 24
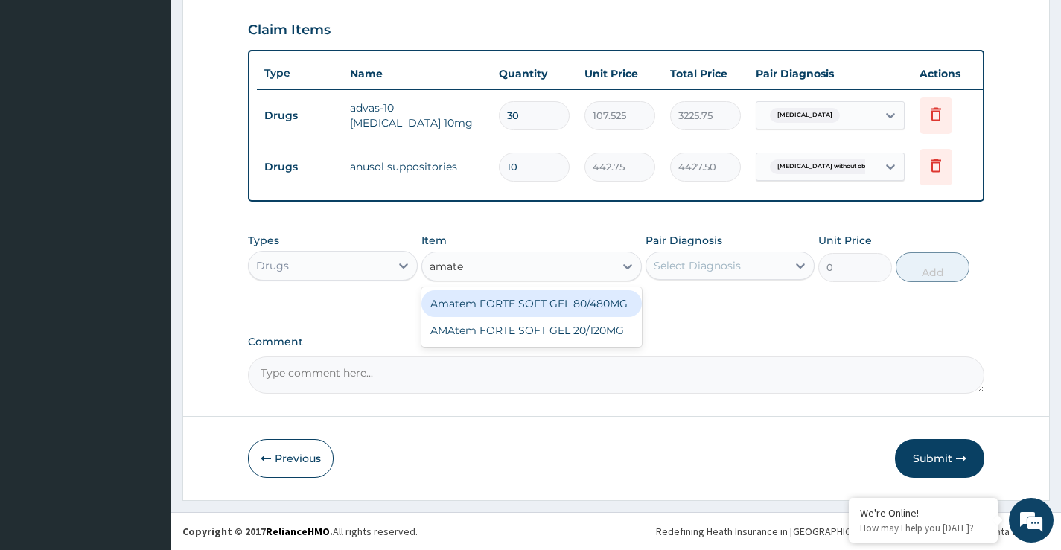
type input "amatem"
click at [542, 306] on div "Amatem FORTE SOFT GEL 80/480MG" at bounding box center [531, 303] width 221 height 27
type input "560"
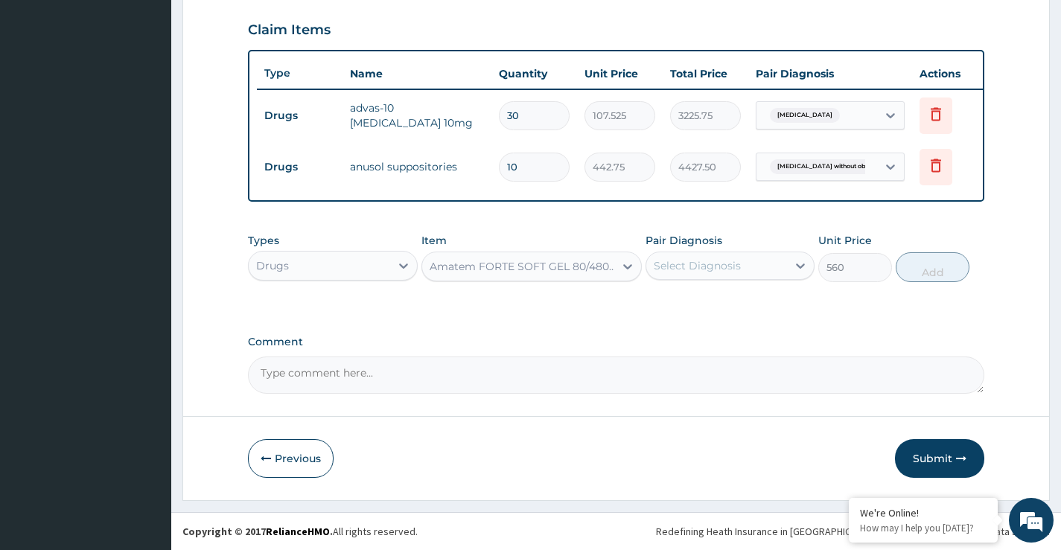
click at [697, 266] on div "Select Diagnosis" at bounding box center [696, 265] width 87 height 15
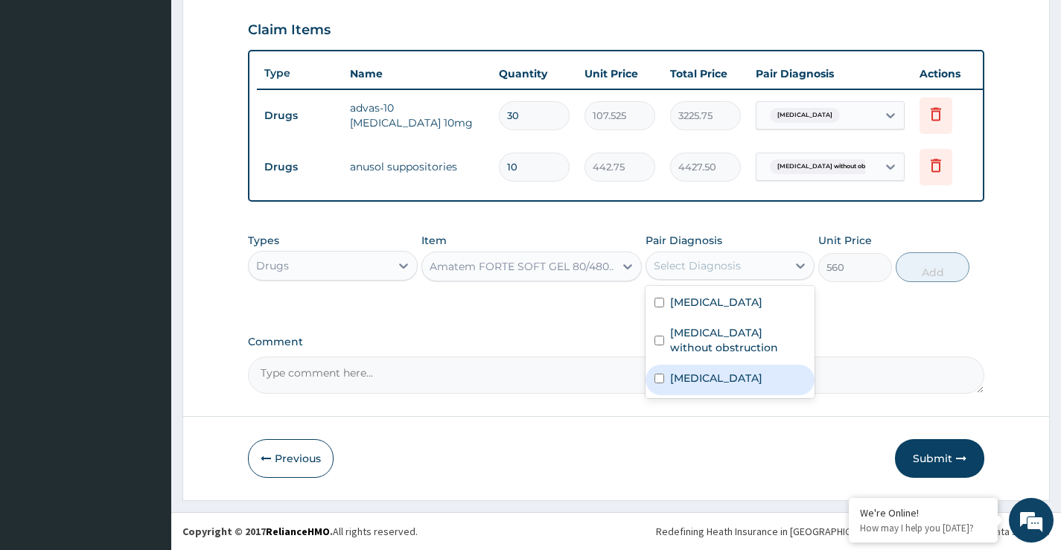
click at [686, 380] on label "Malaria" at bounding box center [716, 378] width 92 height 15
checkbox input "true"
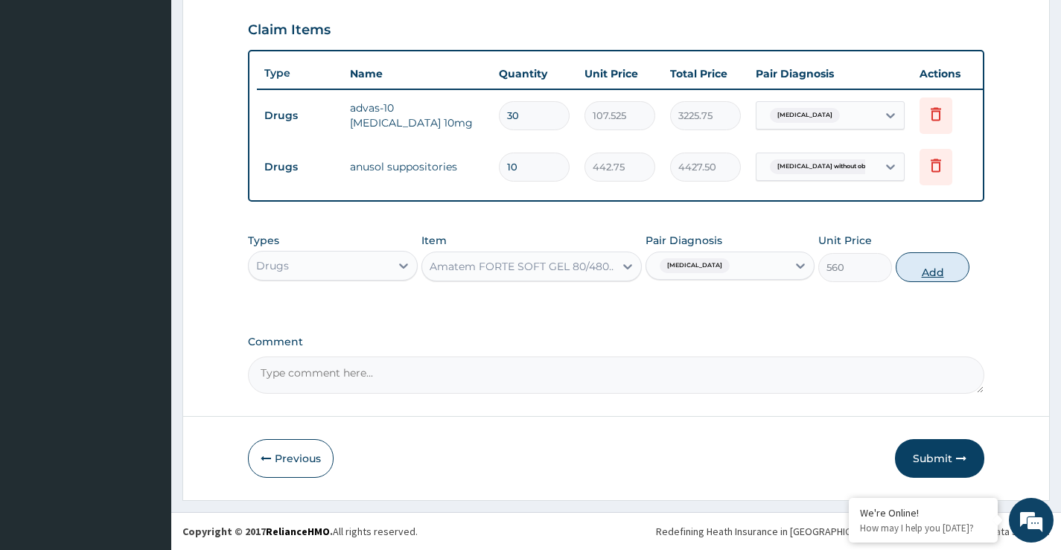
click at [940, 271] on button "Add" at bounding box center [932, 267] width 74 height 30
type input "0"
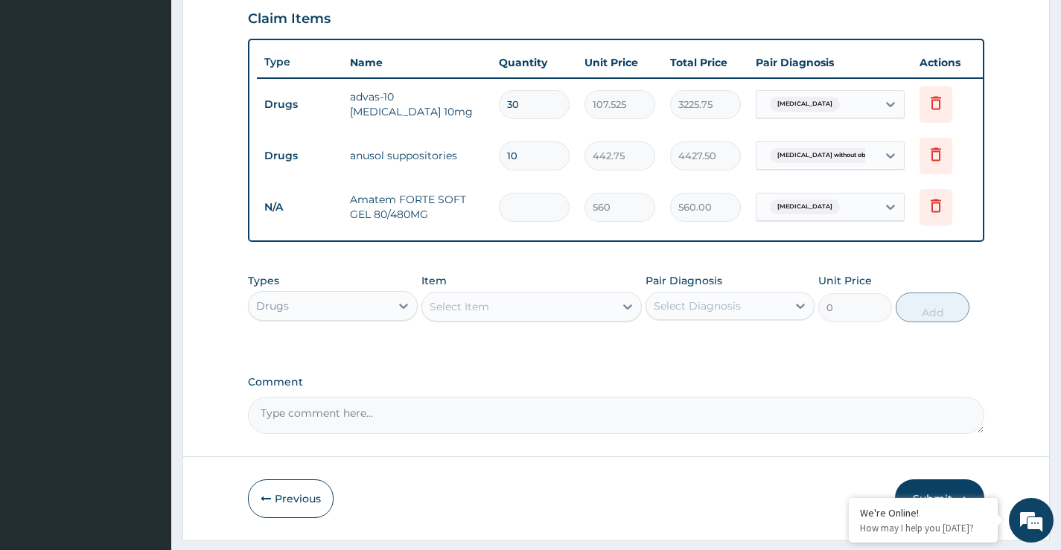
type input "0.00"
type input "6"
type input "3360.00"
type input "6"
